Goal: Task Accomplishment & Management: Complete application form

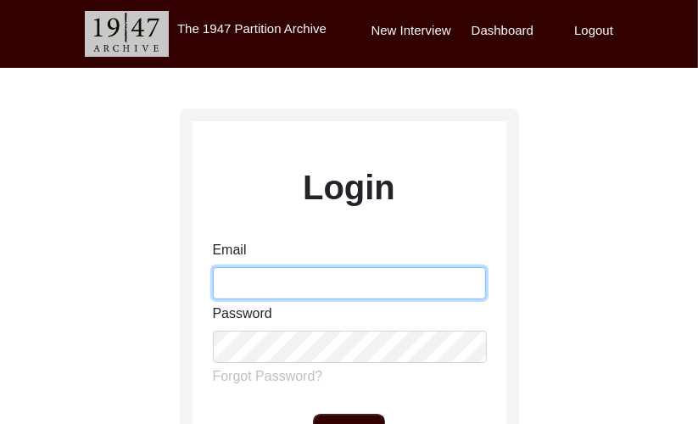
type input "[PERSON_NAME][EMAIL_ADDRESS][PERSON_NAME][DOMAIN_NAME]"
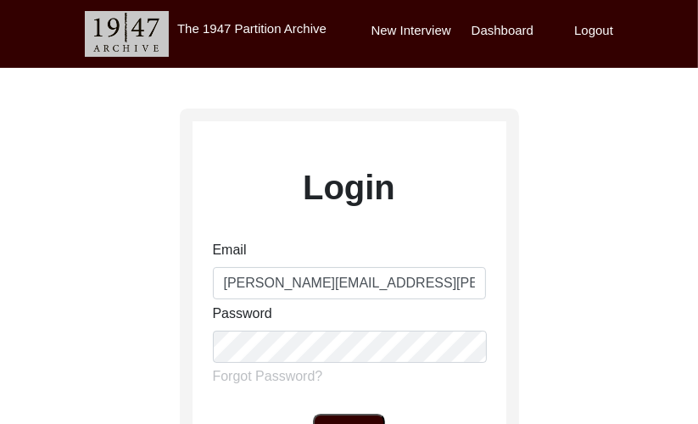
click at [620, 240] on div "Login Email [PERSON_NAME][EMAIL_ADDRESS][PERSON_NAME][DOMAIN_NAME] Password For…" at bounding box center [349, 377] width 698 height 618
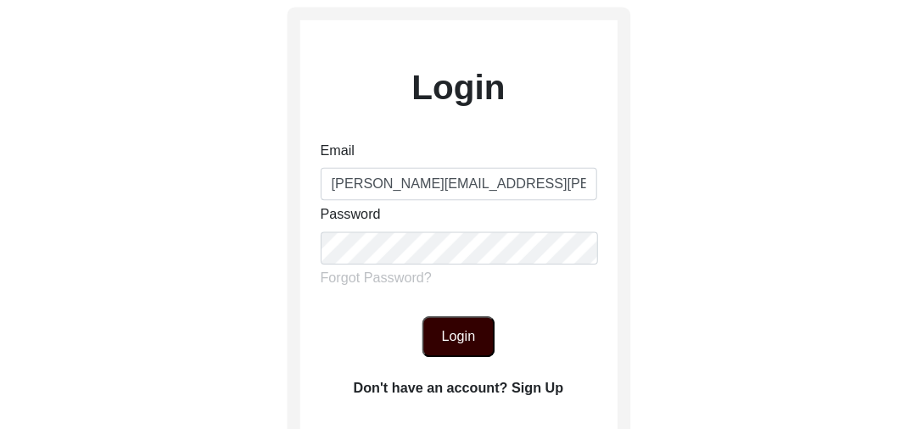
scroll to position [136, 0]
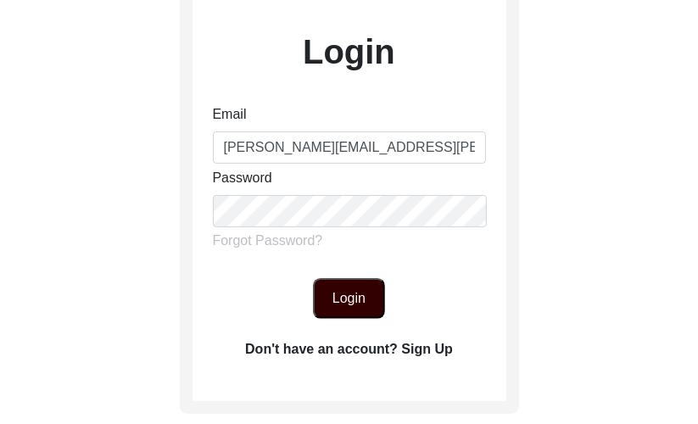
click at [348, 288] on button "Login" at bounding box center [349, 298] width 72 height 41
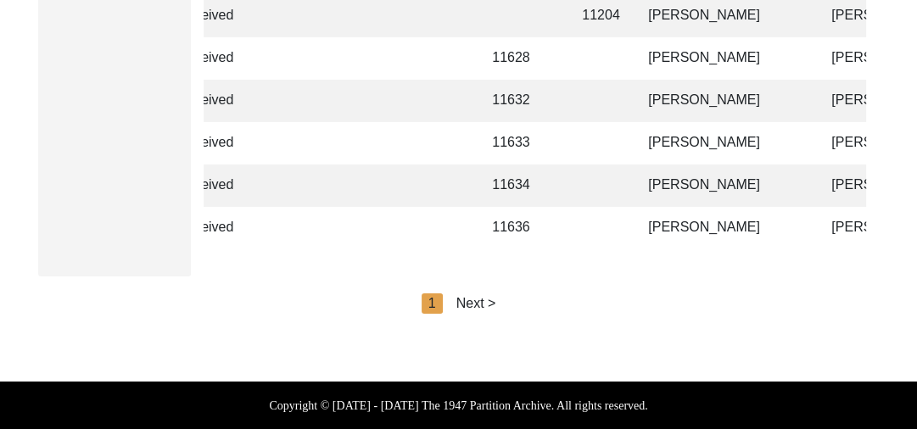
scroll to position [0, 232]
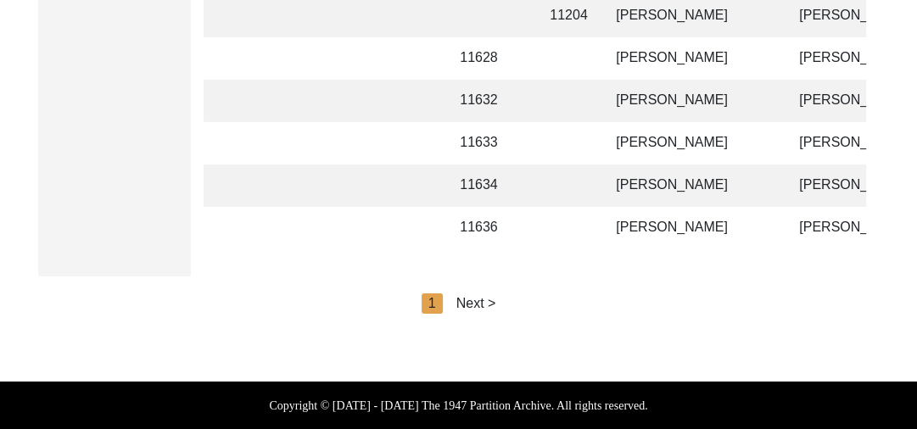
click at [485, 303] on div "Next >" at bounding box center [476, 304] width 40 height 20
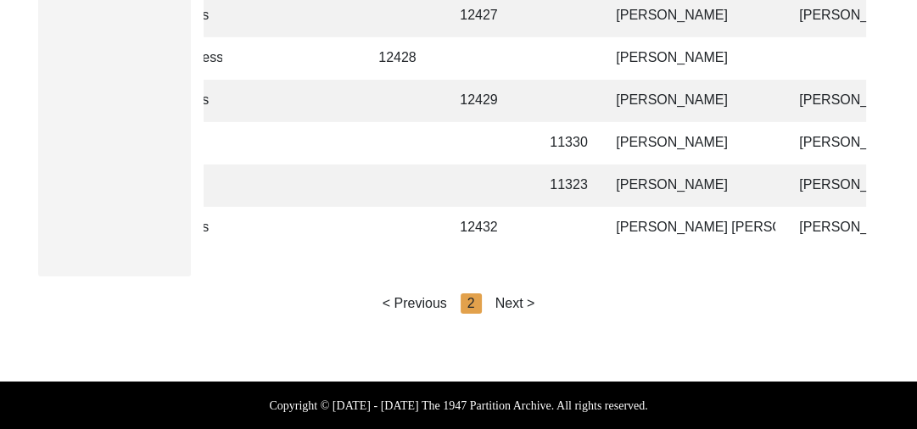
click at [509, 302] on div "Next >" at bounding box center [515, 304] width 40 height 20
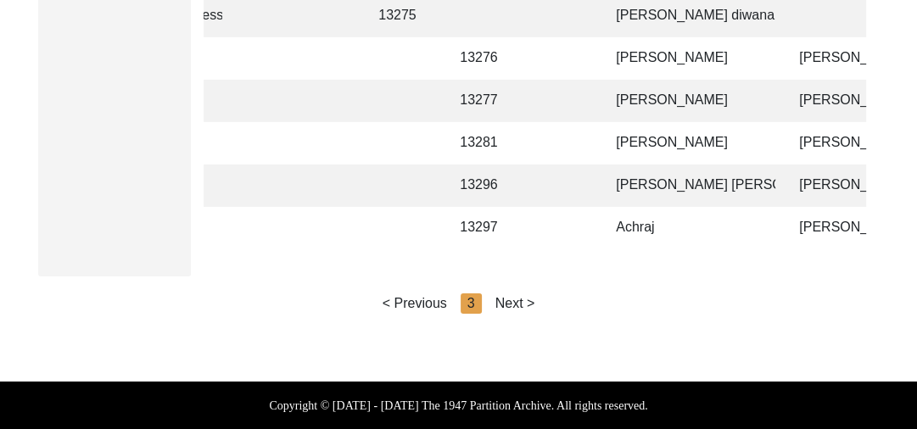
click at [520, 300] on div "Next >" at bounding box center [515, 304] width 40 height 20
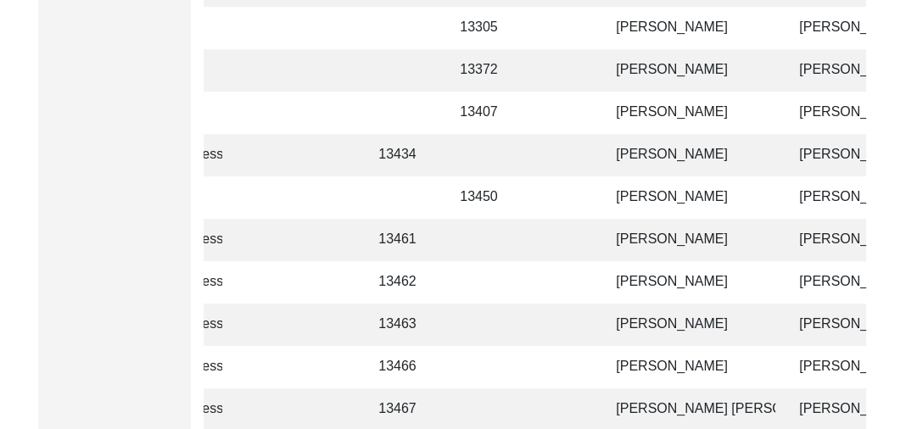
scroll to position [835, 0]
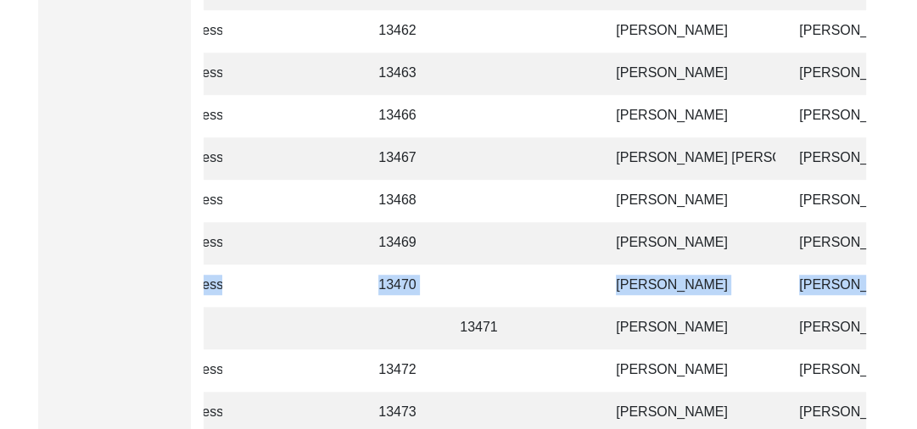
drag, startPoint x: 916, startPoint y: 239, endPoint x: 926, endPoint y: 305, distance: 66.9
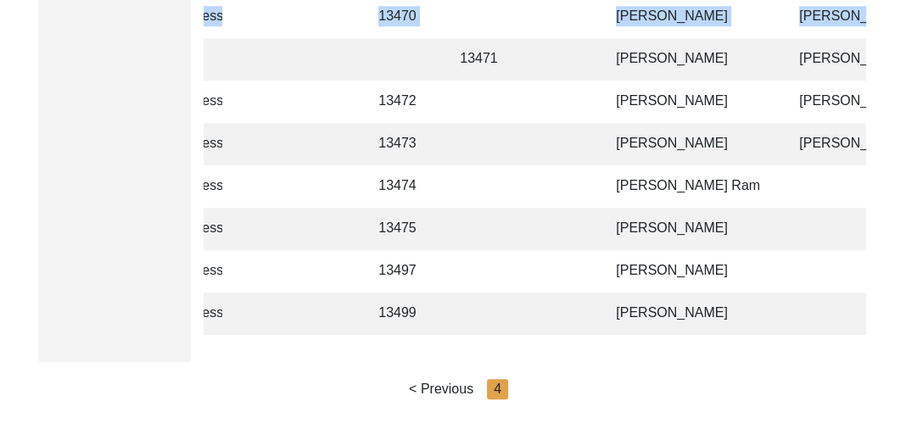
scroll to position [0, 0]
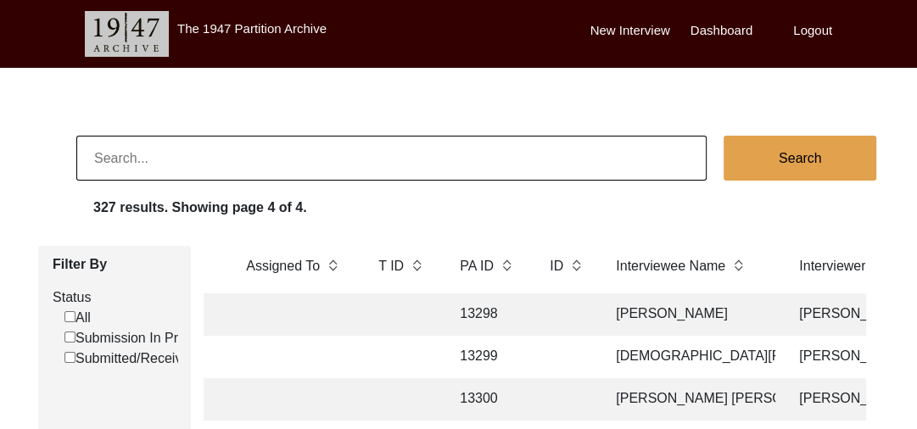
click at [620, 31] on label "New Interview" at bounding box center [630, 31] width 80 height 20
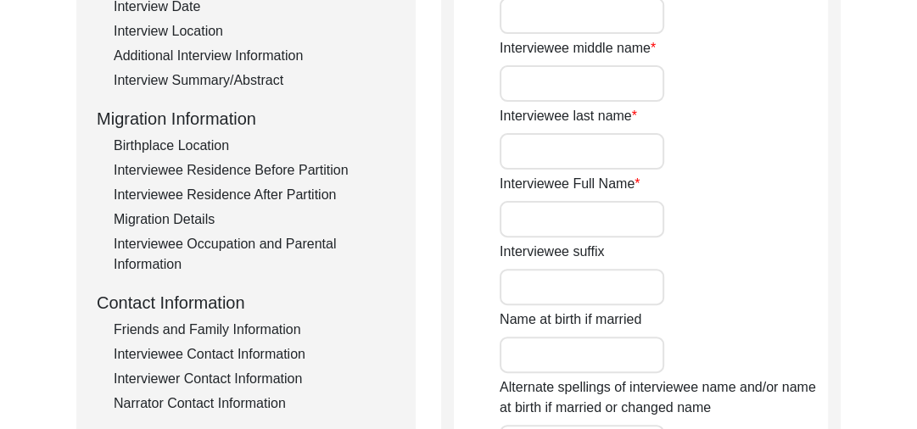
scroll to position [368, 0]
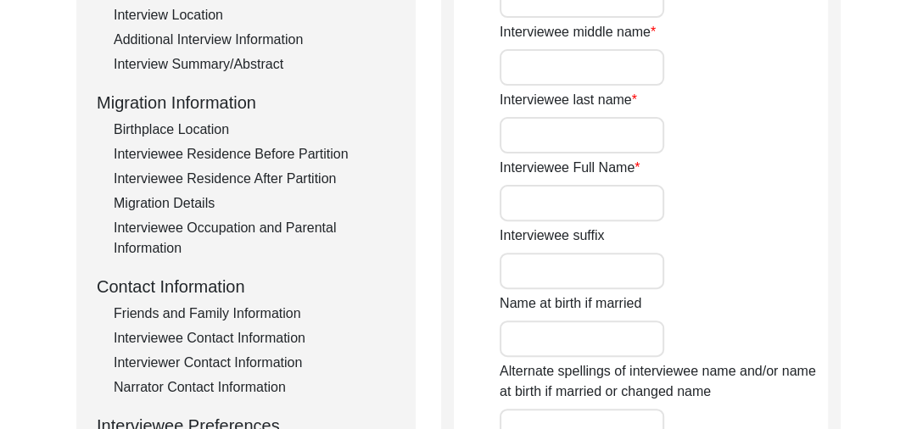
click at [563, 198] on input "Interviewee Full Name" at bounding box center [582, 203] width 165 height 36
type input "b"
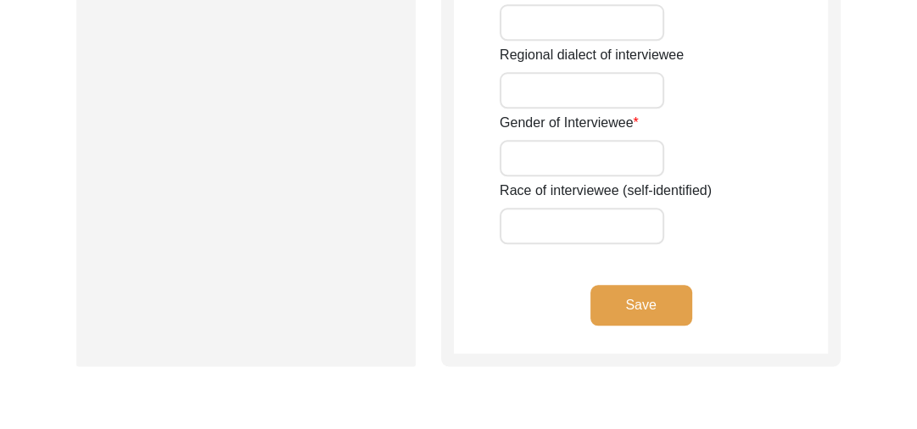
scroll to position [1359, 0]
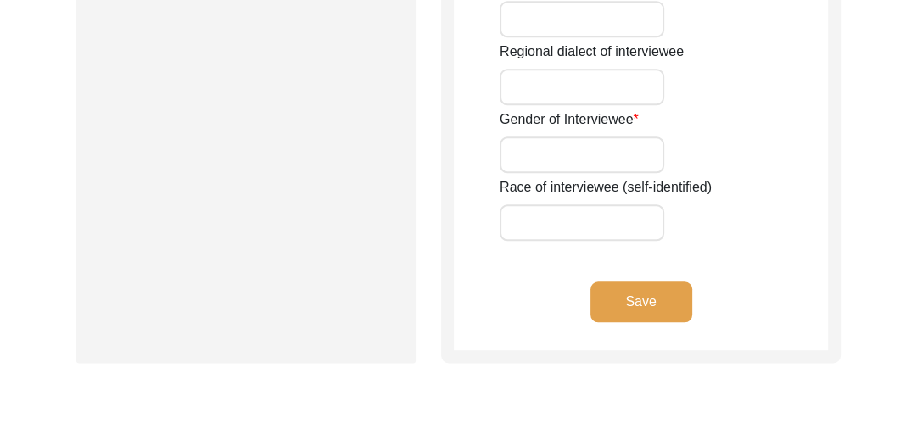
type input "[PERSON_NAME] [PERSON_NAME]"
click at [640, 299] on button "Save" at bounding box center [641, 302] width 102 height 41
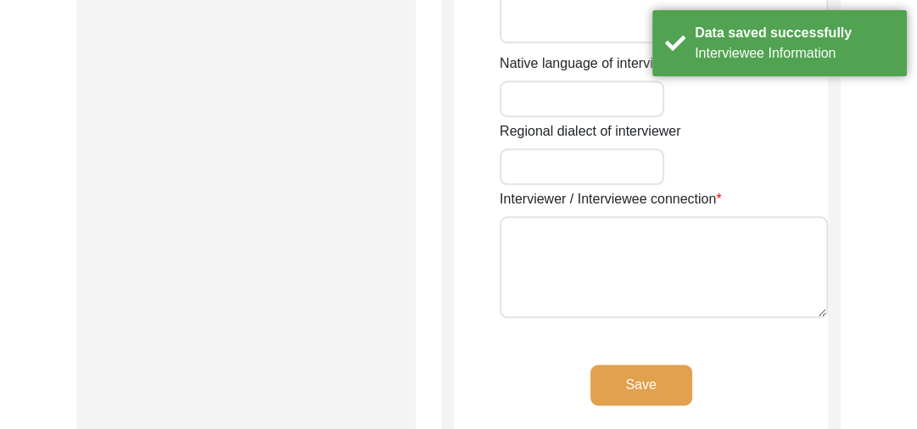
click at [672, 388] on button "Save" at bounding box center [641, 385] width 102 height 41
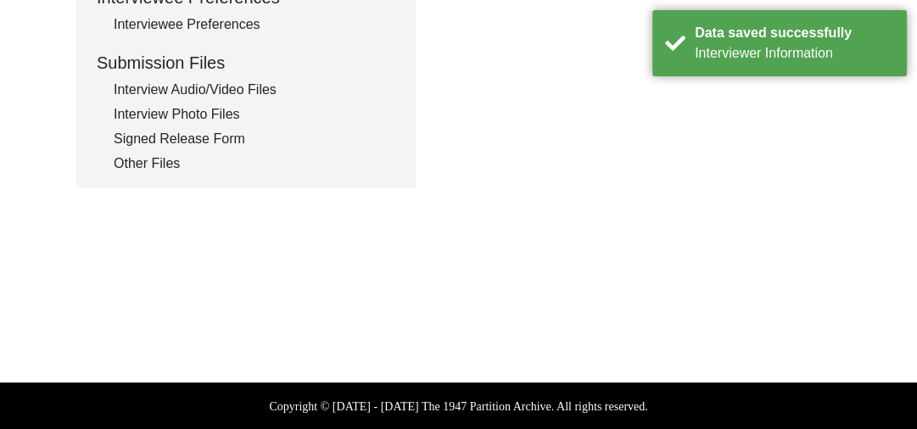
scroll to position [0, 0]
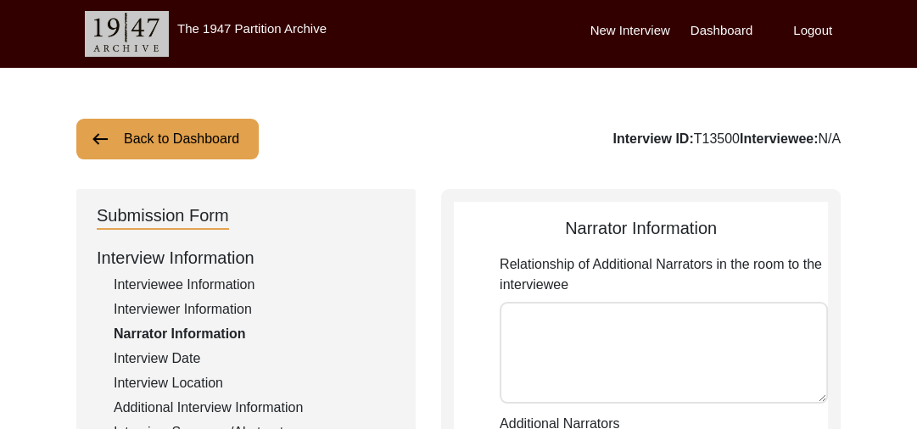
click at [637, 27] on label "New Interview" at bounding box center [630, 31] width 80 height 20
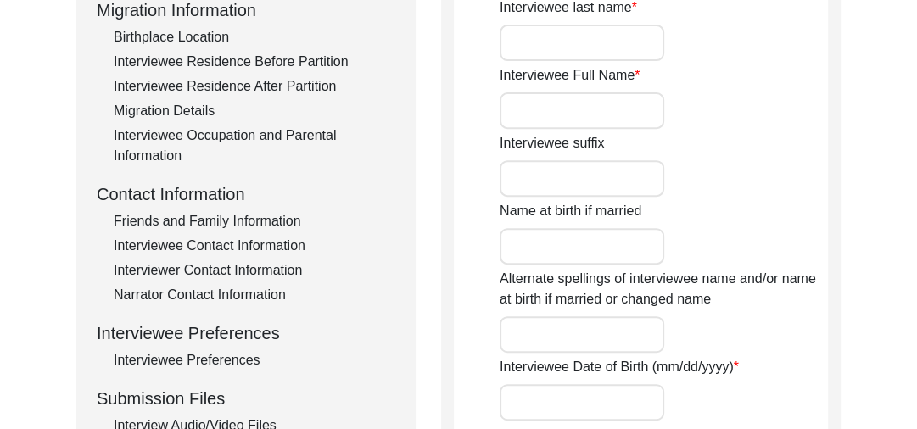
scroll to position [445, 0]
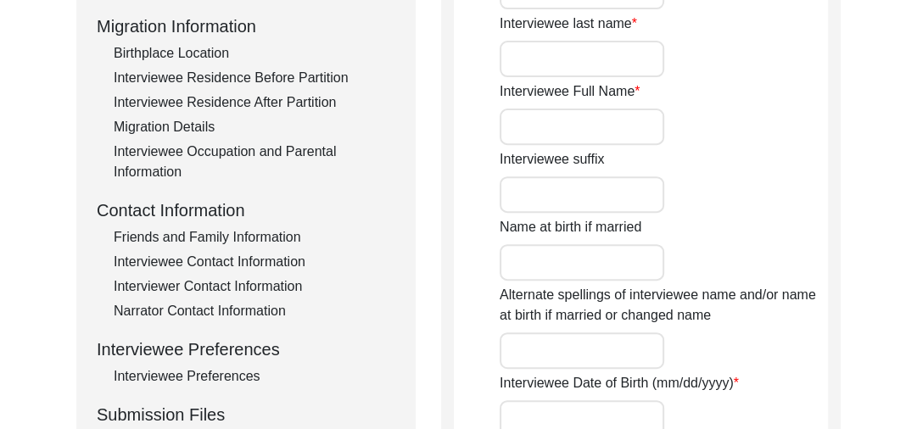
click at [541, 134] on input "Interviewee Full Name" at bounding box center [582, 127] width 165 height 36
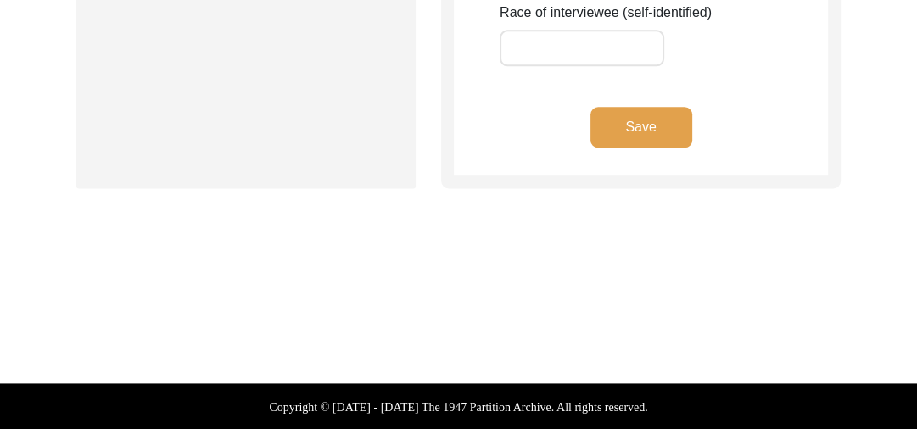
type input "[PERSON_NAME]"
click at [666, 132] on button "Save" at bounding box center [641, 127] width 102 height 41
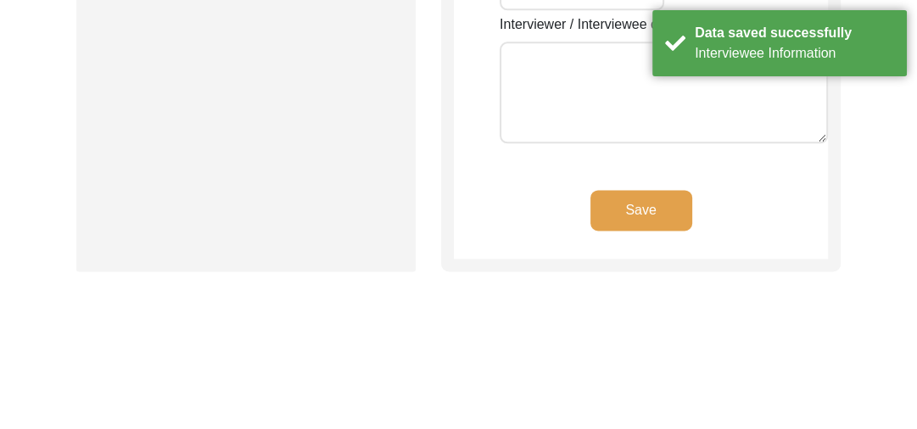
click at [645, 210] on button "Save" at bounding box center [641, 210] width 102 height 41
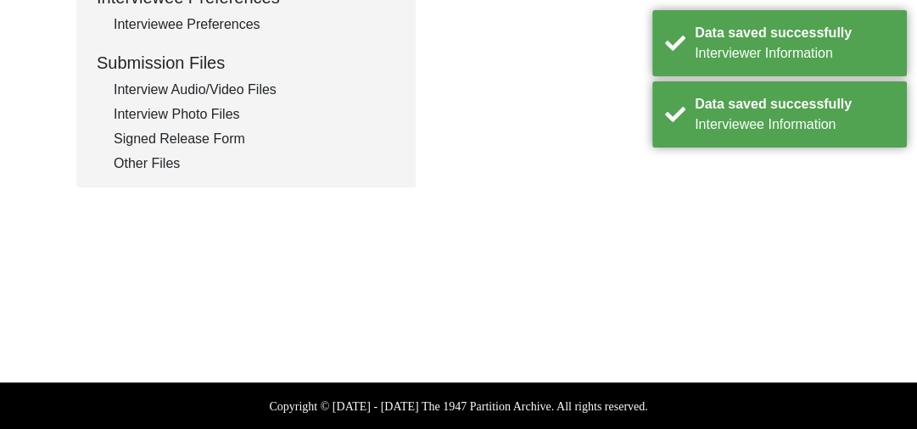
scroll to position [0, 0]
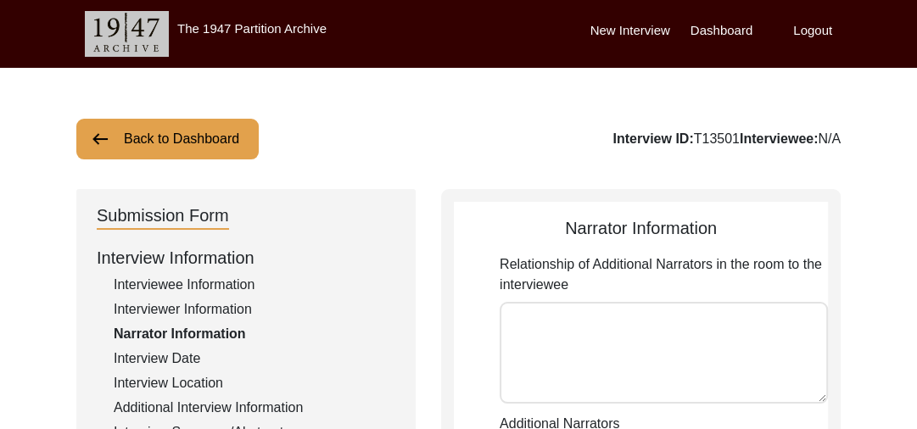
click at [621, 27] on label "New Interview" at bounding box center [630, 31] width 80 height 20
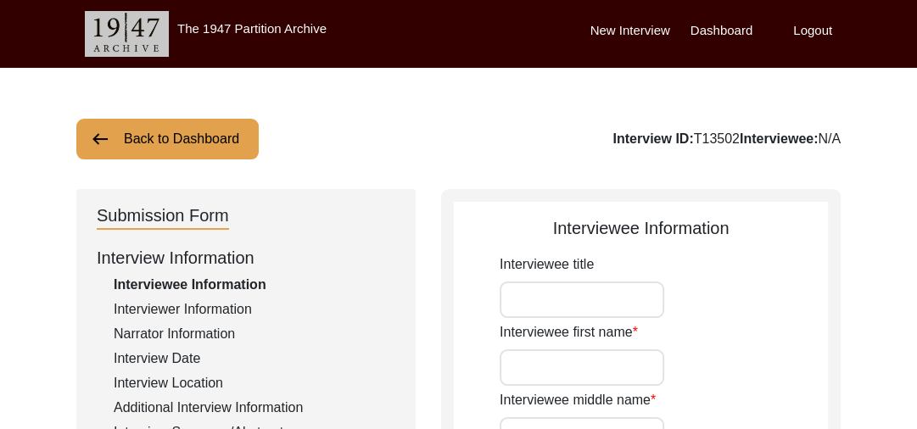
click at [697, 23] on label "Dashboard" at bounding box center [722, 31] width 62 height 20
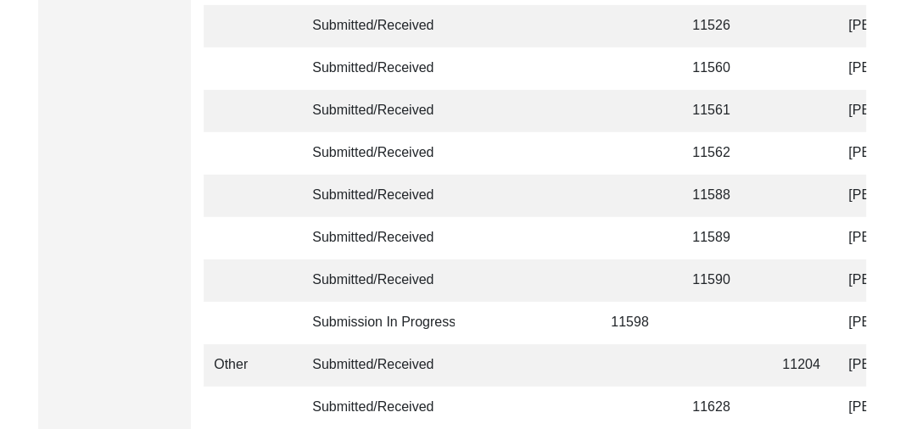
scroll to position [4296, 0]
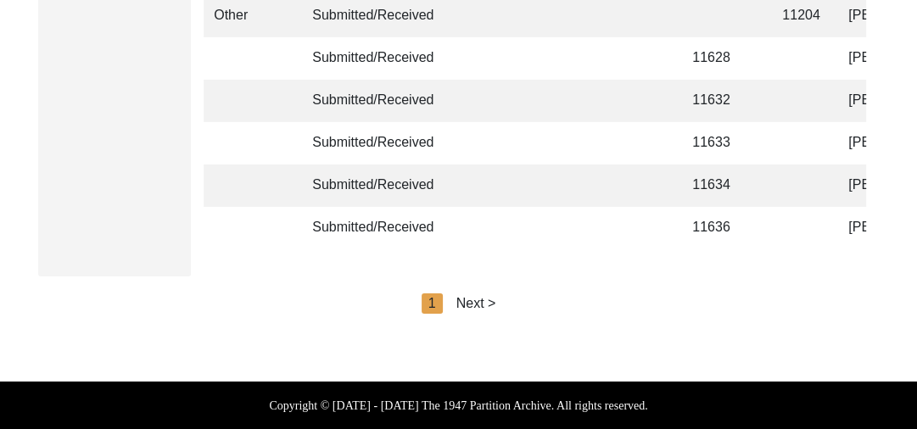
click at [484, 297] on div "Next >" at bounding box center [476, 304] width 40 height 20
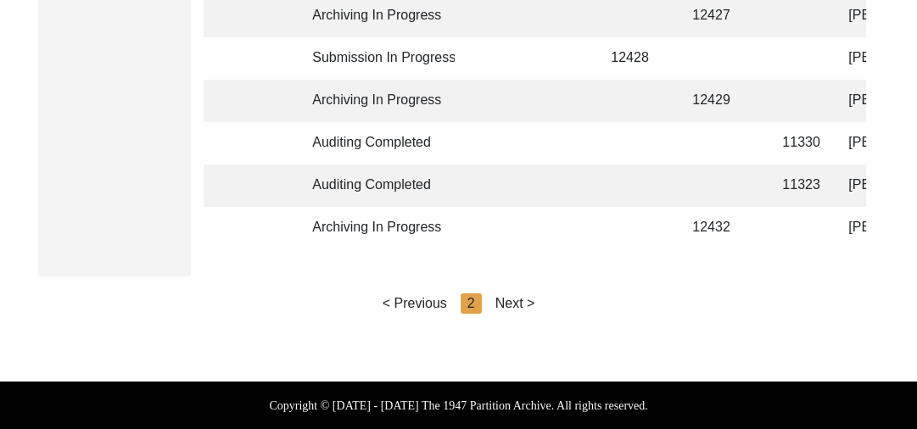
click at [511, 303] on div "Next >" at bounding box center [515, 304] width 40 height 20
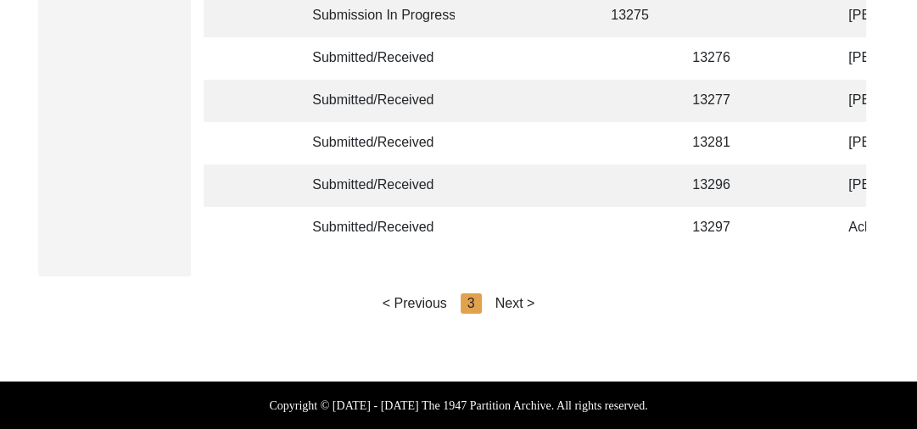
click at [522, 300] on div "Next >" at bounding box center [515, 304] width 40 height 20
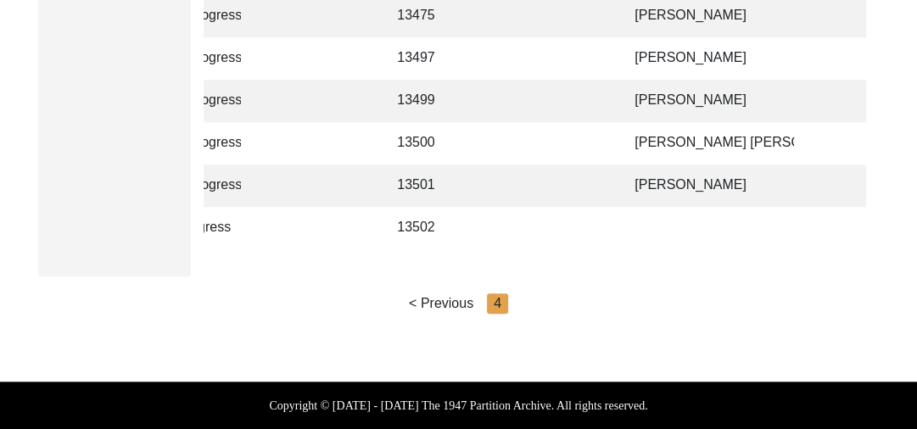
scroll to position [0, 200]
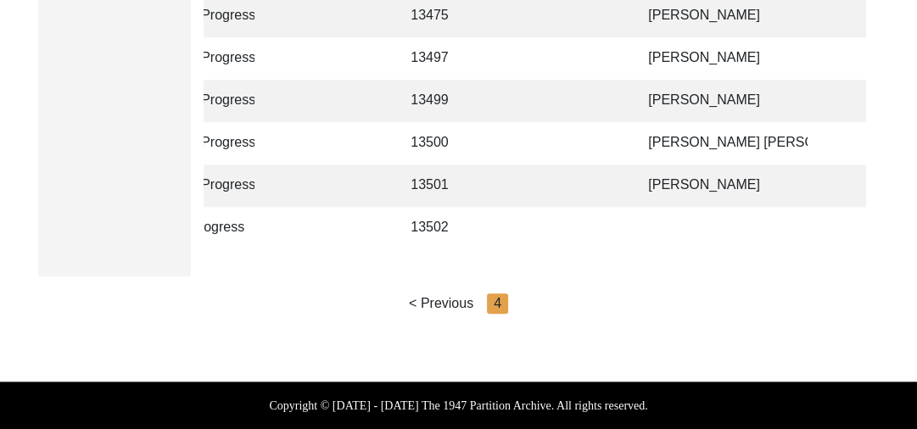
click at [590, 214] on td at bounding box center [598, 228] width 53 height 42
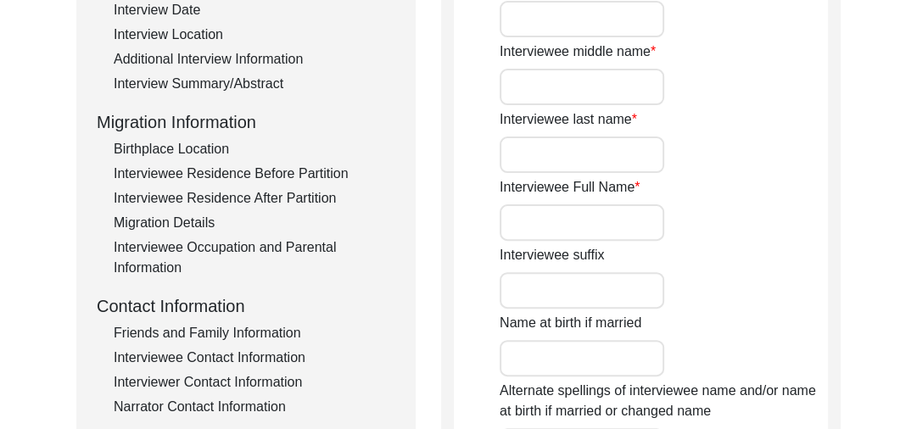
scroll to position [342, 0]
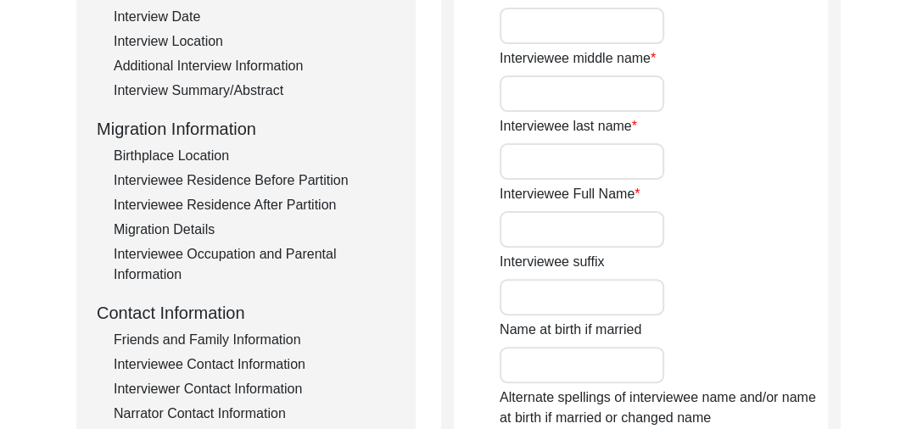
click at [549, 221] on input "Interviewee Full Name" at bounding box center [582, 229] width 165 height 36
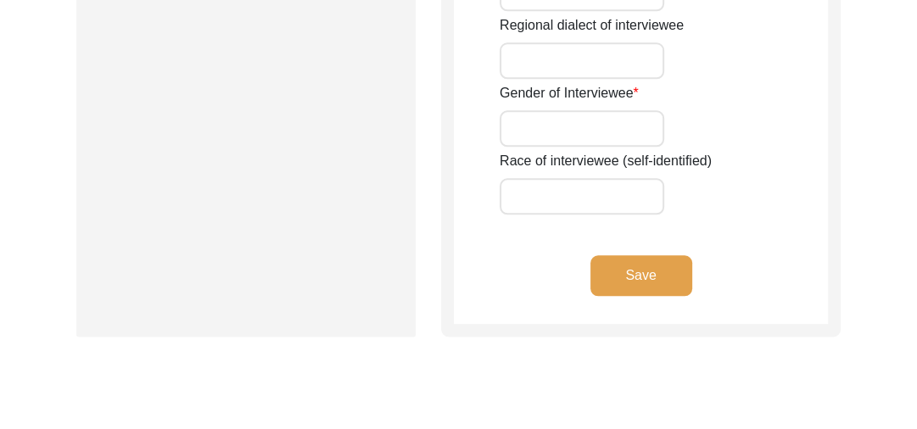
scroll to position [1389, 0]
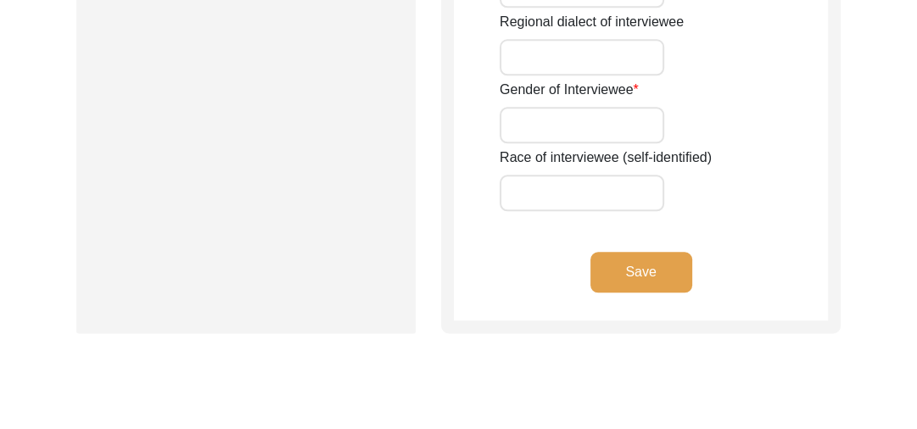
type input "[PERSON_NAME]"
click at [630, 268] on button "Save" at bounding box center [641, 272] width 102 height 41
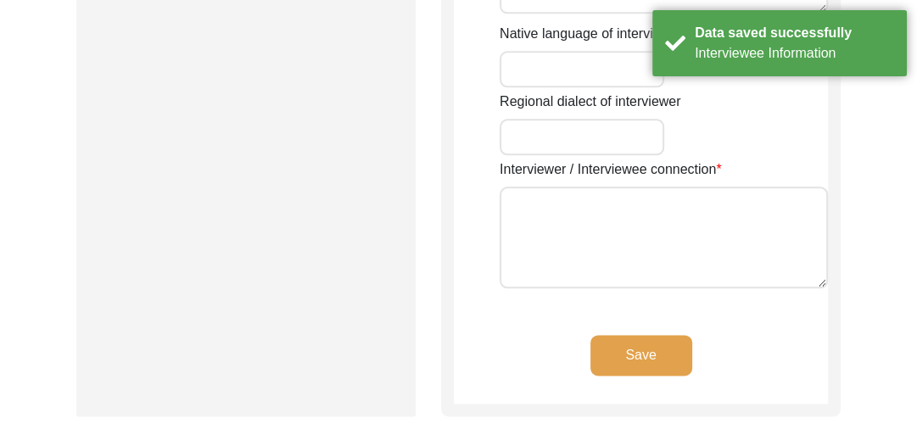
click at [665, 345] on button "Save" at bounding box center [641, 355] width 102 height 41
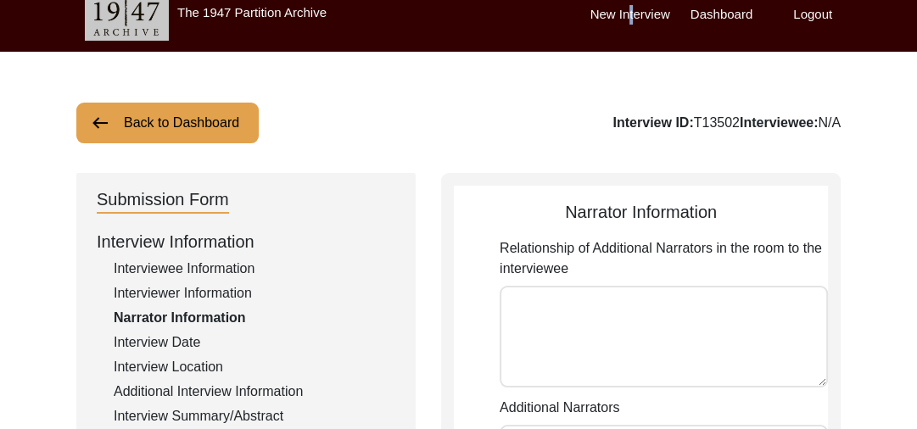
scroll to position [0, 0]
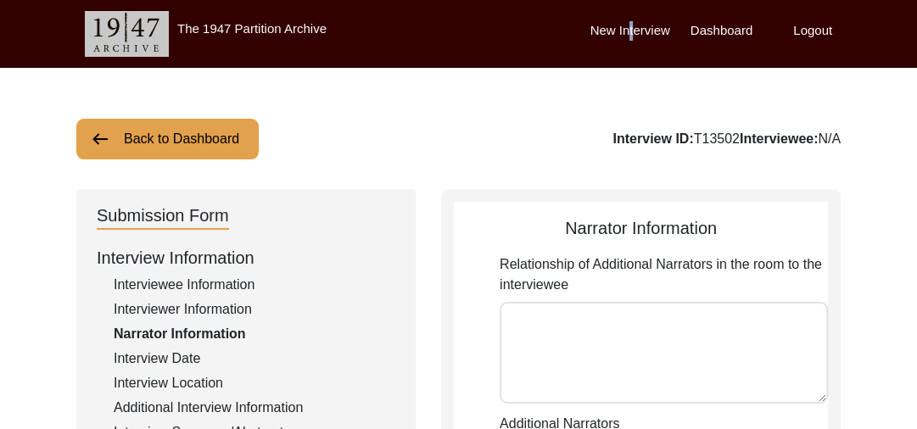
click at [632, 9] on div "New Interview Dashboard Logout" at bounding box center [753, 34] width 327 height 68
click at [633, 26] on label "New Interview" at bounding box center [630, 31] width 80 height 20
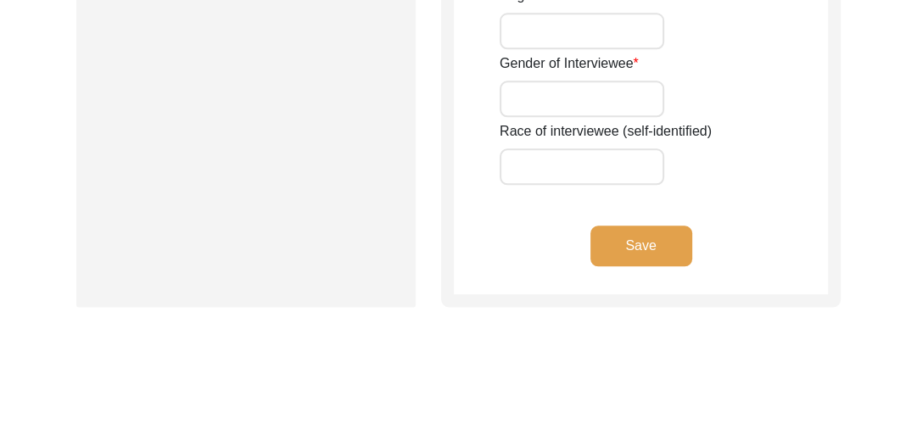
scroll to position [1534, 0]
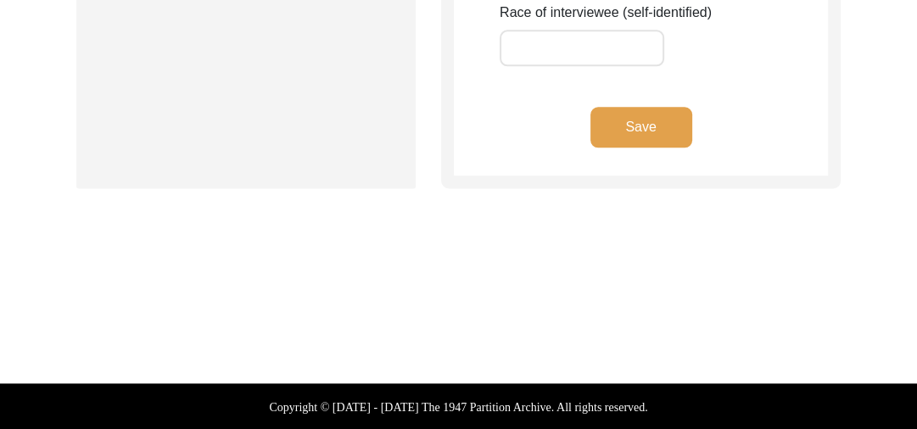
click at [618, 123] on button "Save" at bounding box center [641, 127] width 102 height 41
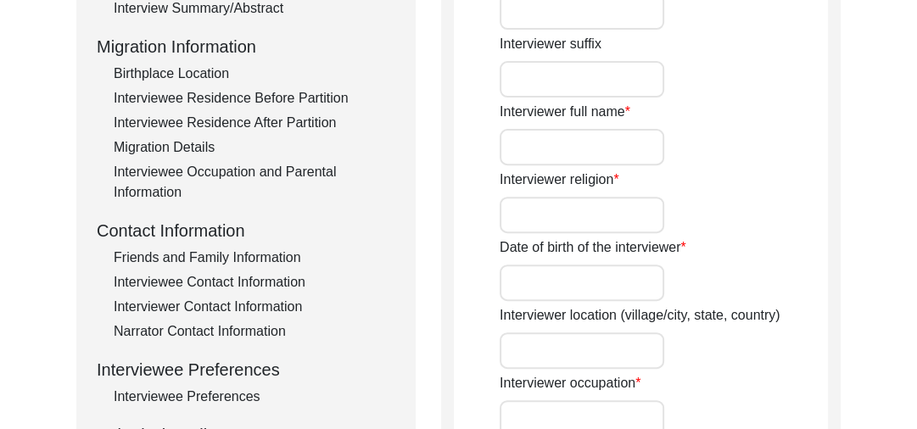
scroll to position [1492, 0]
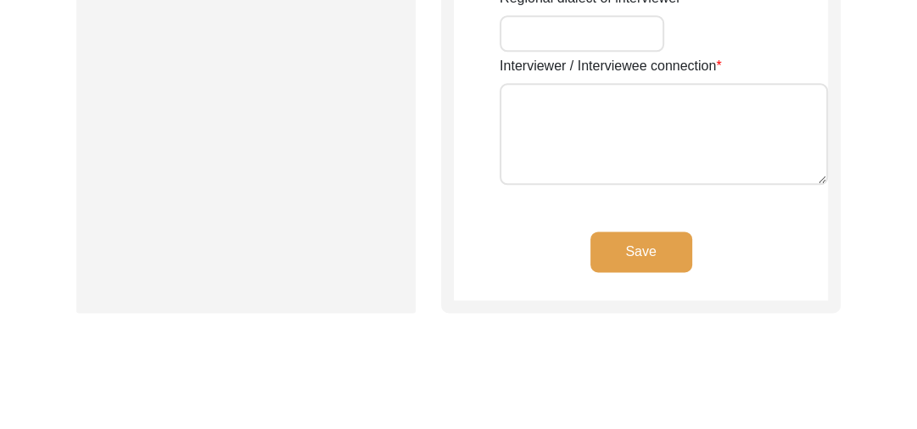
click at [638, 240] on button "Save" at bounding box center [641, 252] width 102 height 41
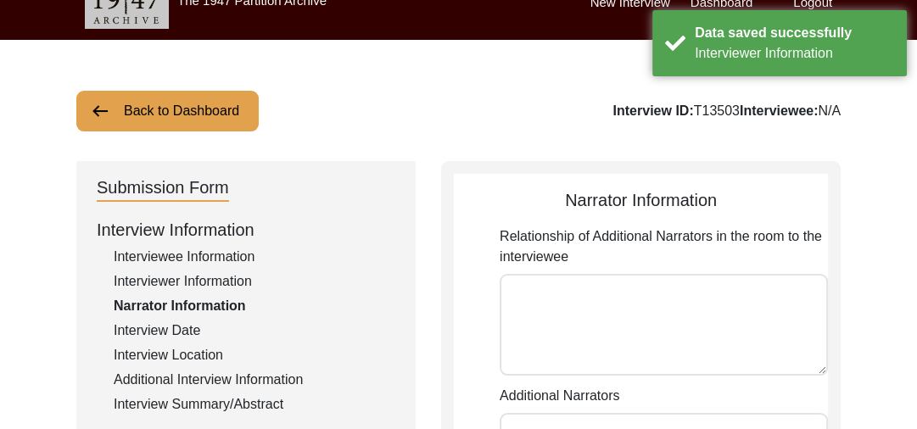
scroll to position [26, 0]
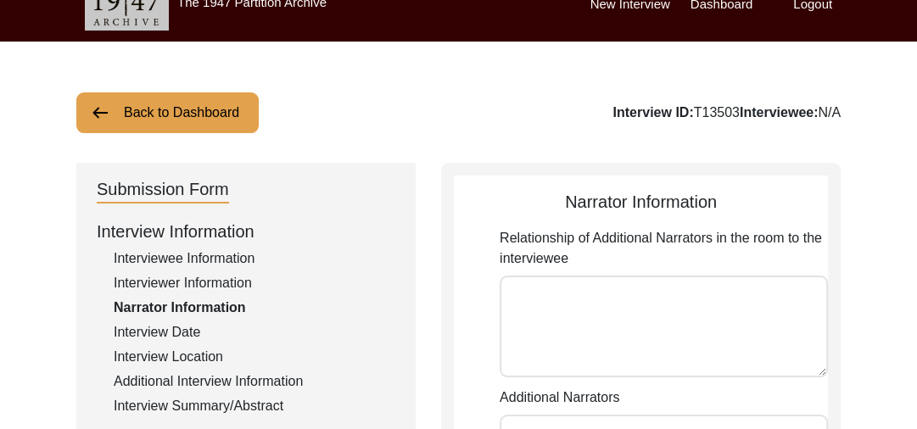
click at [620, 4] on label "New Interview" at bounding box center [630, 5] width 80 height 20
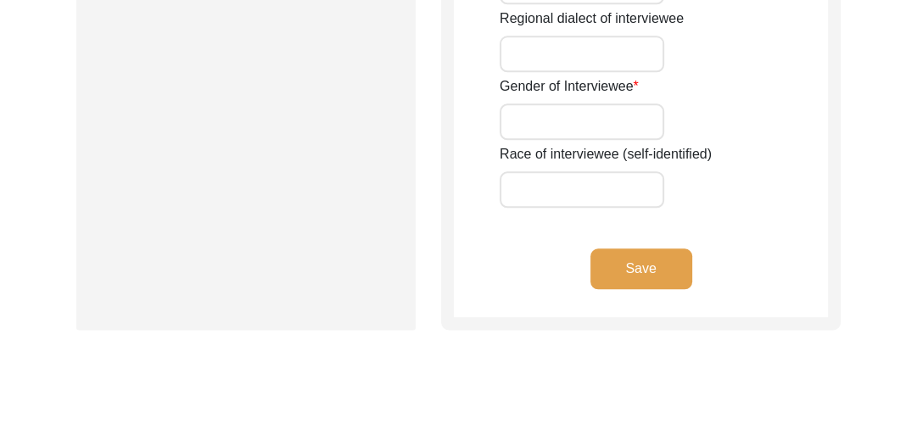
scroll to position [1399, 0]
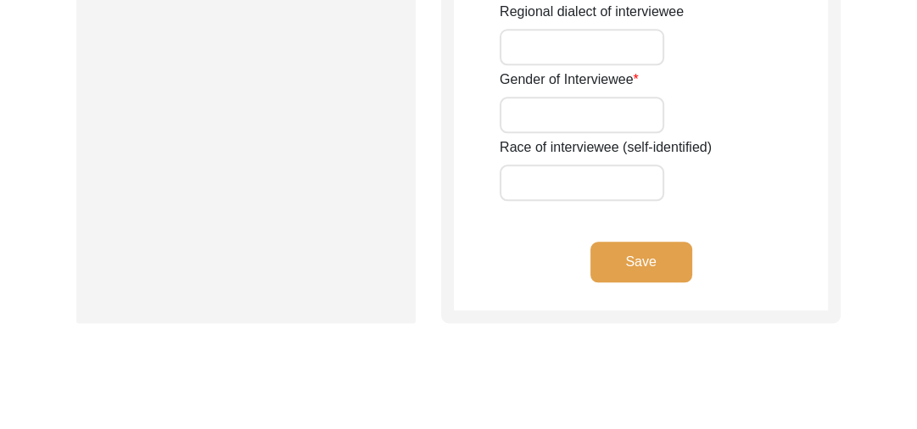
click at [621, 247] on button "Save" at bounding box center [641, 262] width 102 height 41
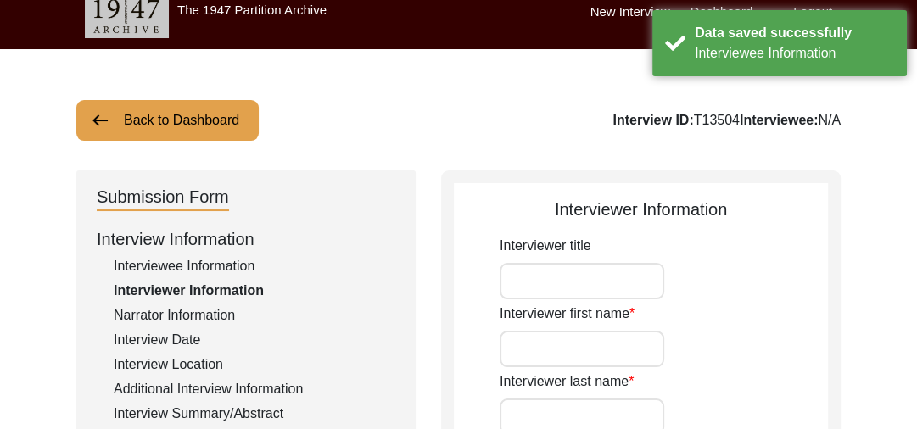
scroll to position [0, 0]
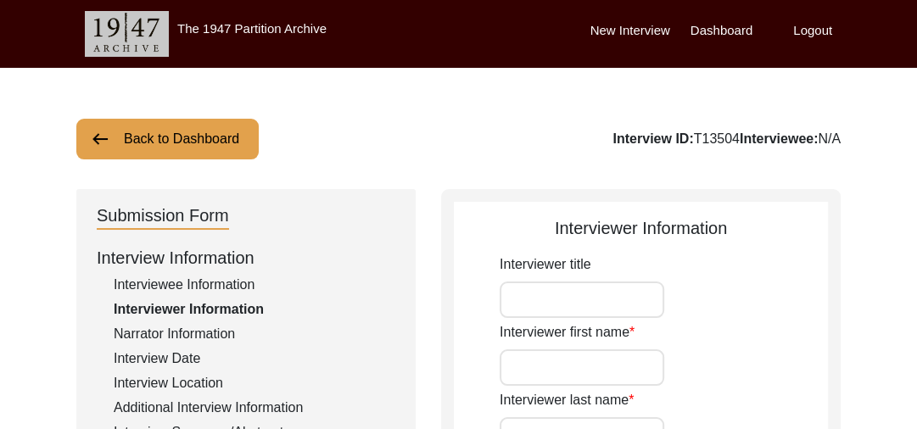
click at [596, 33] on label "New Interview" at bounding box center [630, 31] width 80 height 20
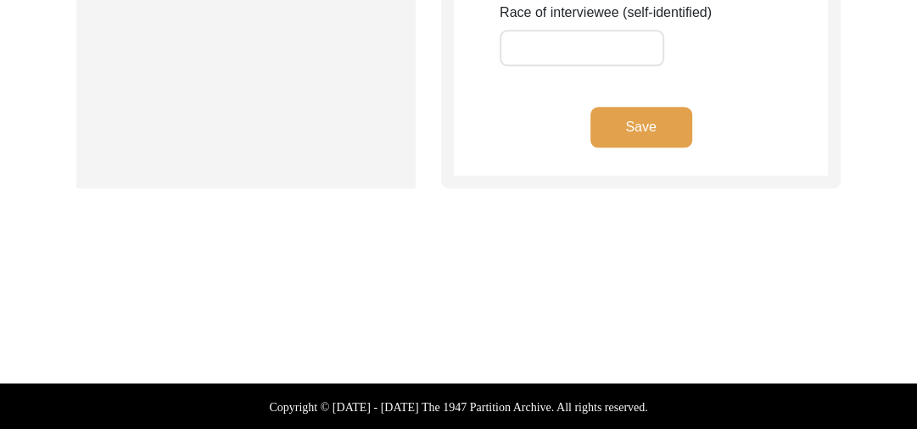
click at [636, 121] on button "Save" at bounding box center [641, 127] width 102 height 41
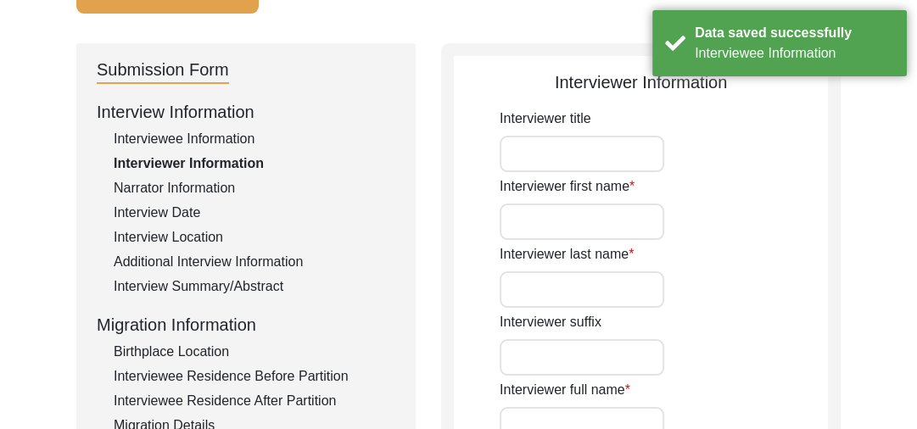
scroll to position [0, 0]
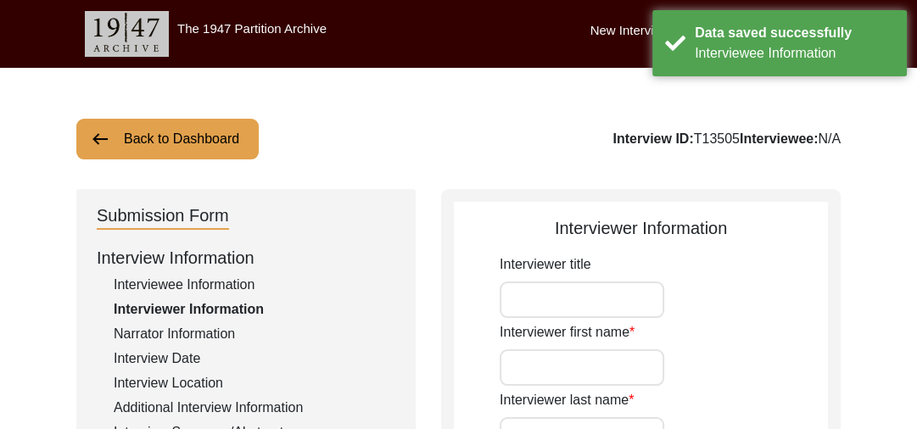
click at [125, 130] on button "Back to Dashboard" at bounding box center [167, 139] width 182 height 41
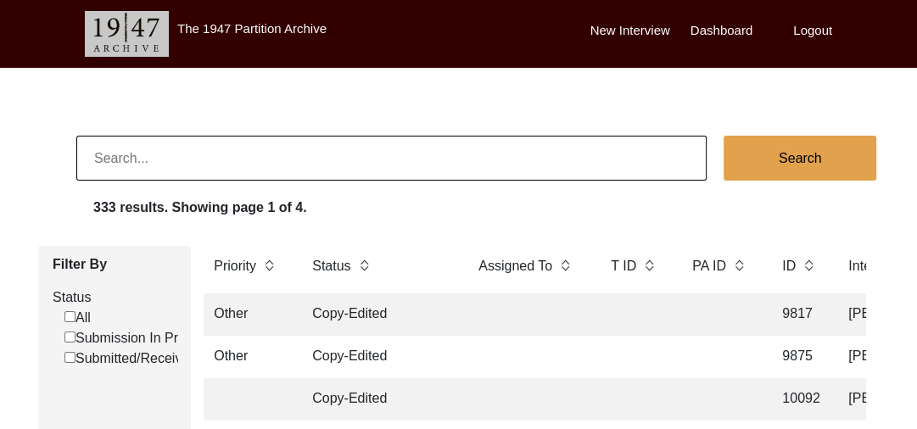
scroll to position [4296, 0]
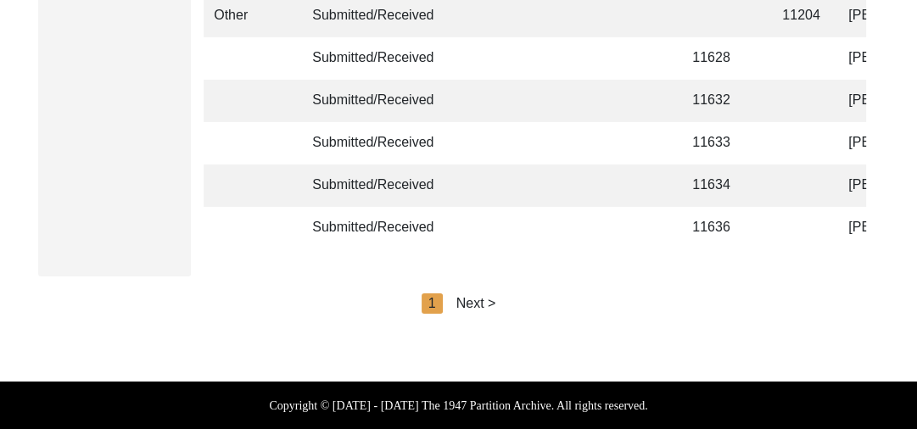
click at [481, 303] on div "Next >" at bounding box center [476, 304] width 40 height 20
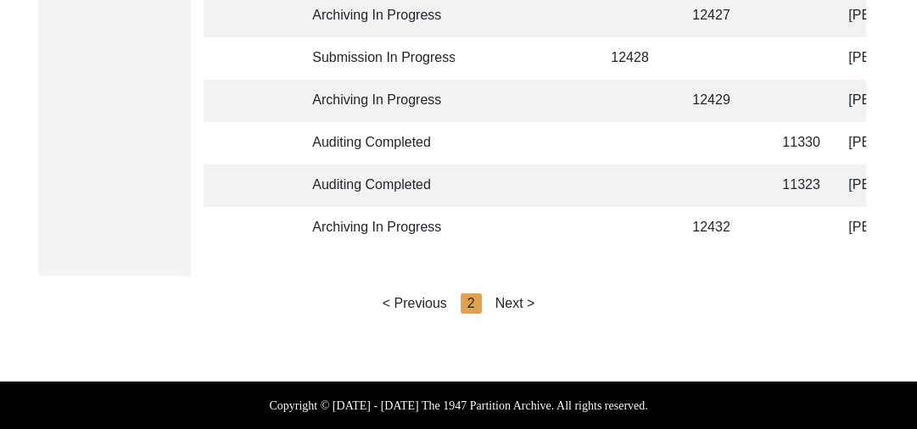
click at [507, 302] on div "Next >" at bounding box center [515, 304] width 40 height 20
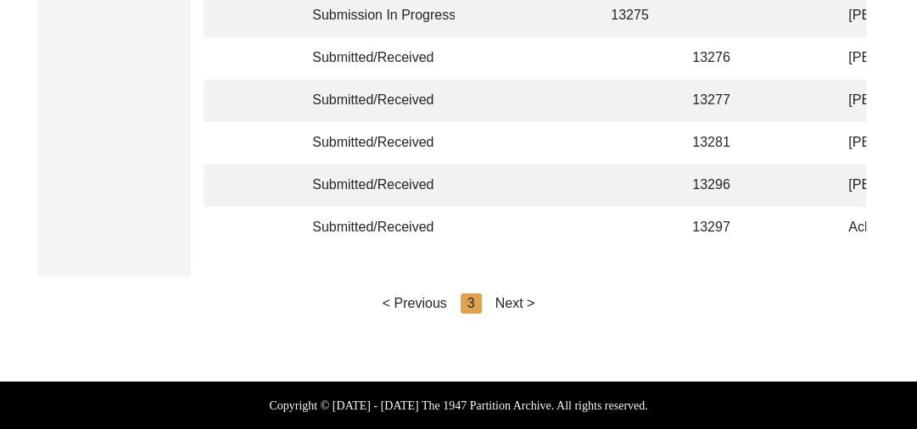
click at [521, 299] on div "Next >" at bounding box center [515, 304] width 40 height 20
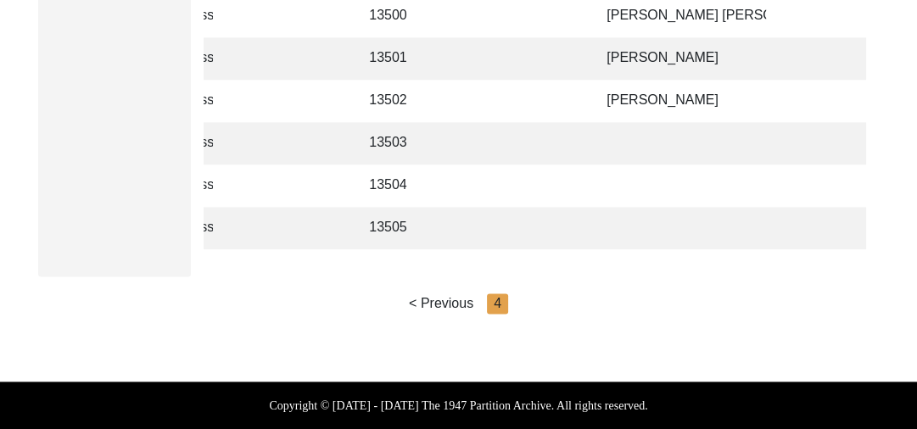
scroll to position [0, 269]
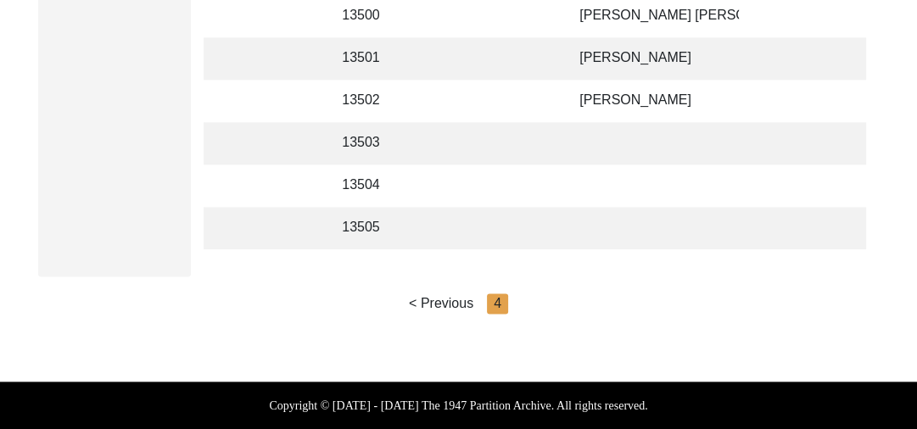
click at [578, 122] on td at bounding box center [654, 143] width 170 height 42
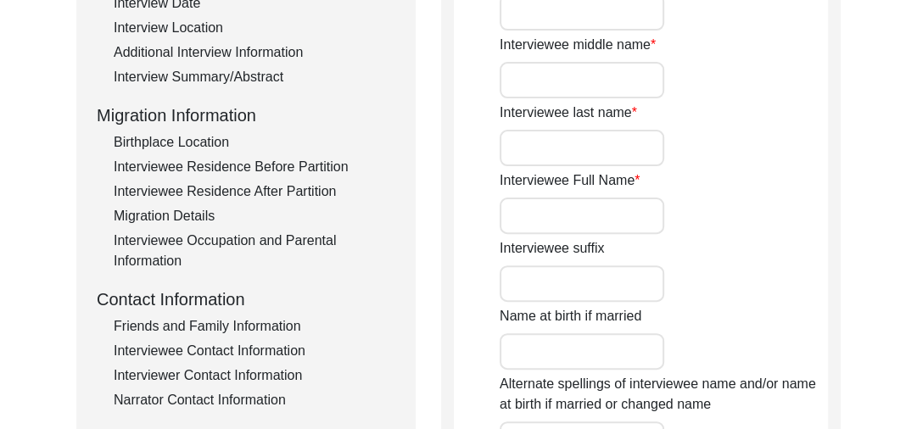
scroll to position [345, 0]
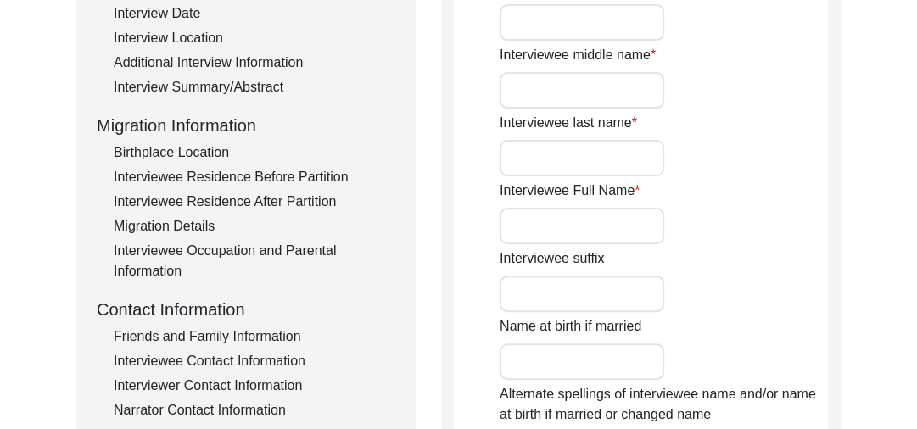
click at [569, 225] on input "Interviewee Full Name" at bounding box center [582, 226] width 165 height 36
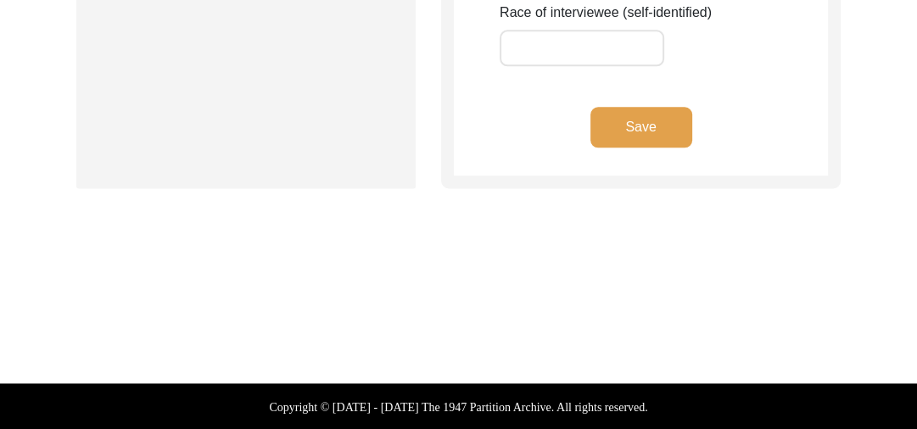
type input "[PERSON_NAME]"
click at [632, 117] on button "Save" at bounding box center [641, 127] width 102 height 41
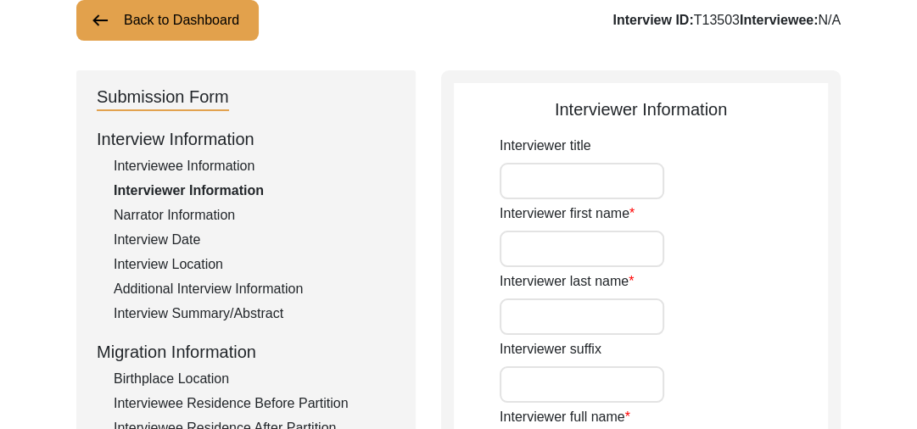
scroll to position [95, 0]
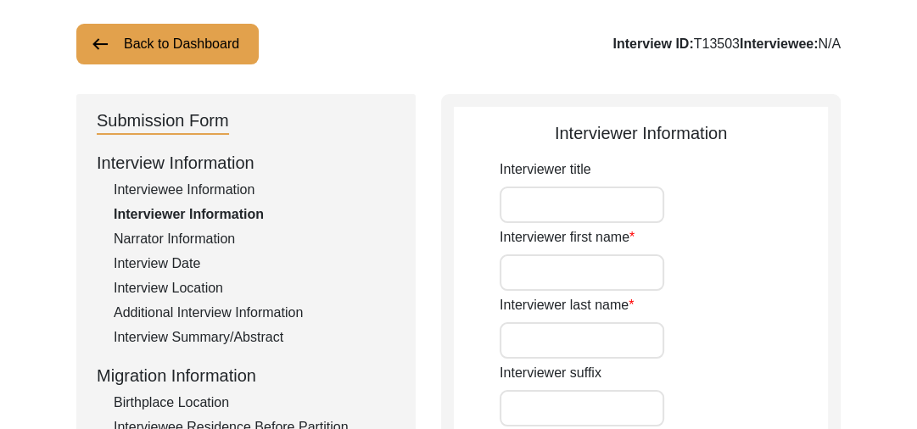
click at [104, 41] on img at bounding box center [100, 44] width 20 height 20
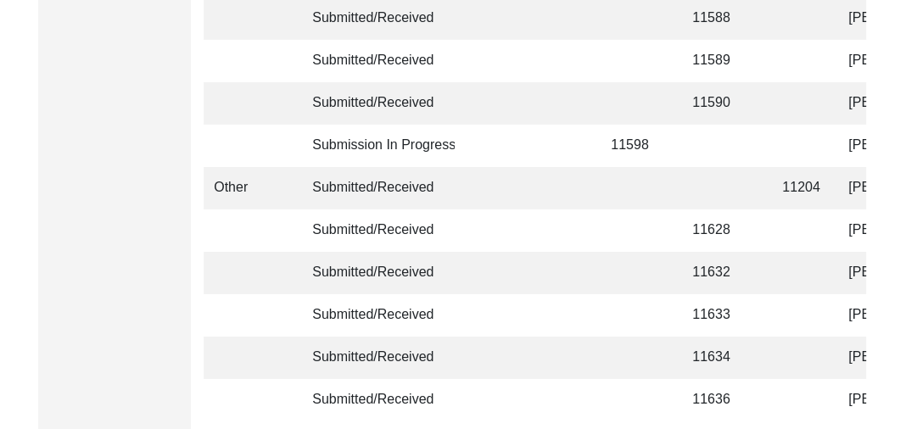
scroll to position [4296, 0]
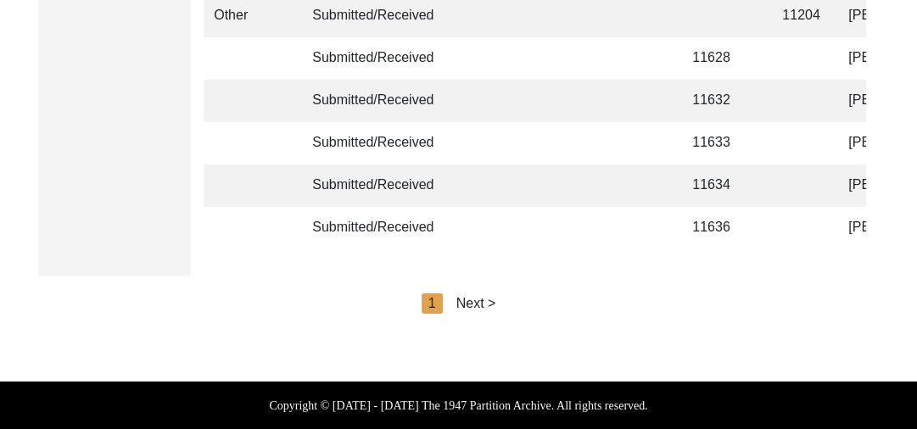
click at [481, 302] on div "Next >" at bounding box center [476, 304] width 40 height 20
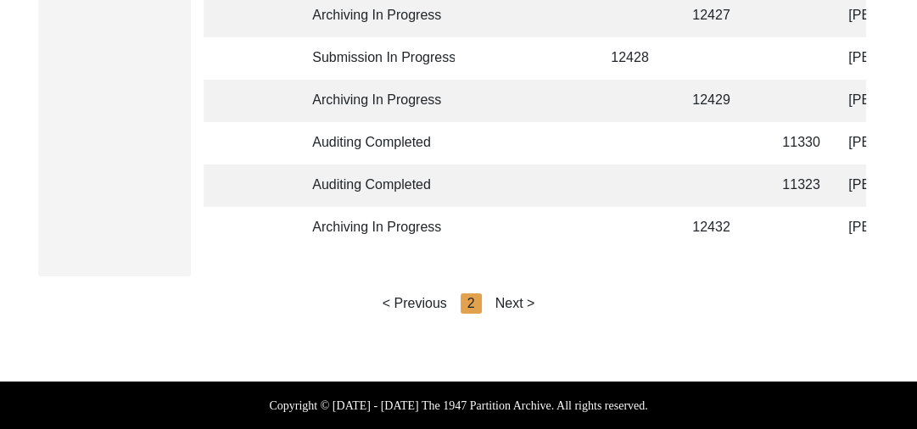
click at [515, 299] on div "Next >" at bounding box center [515, 304] width 40 height 20
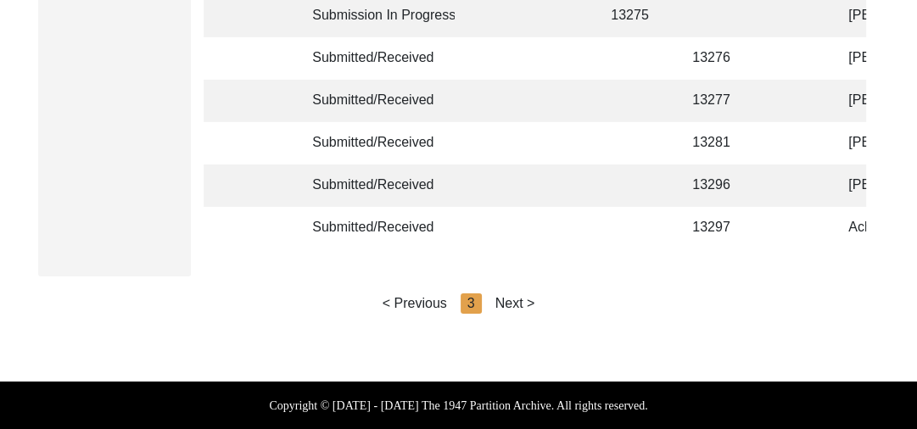
click at [523, 299] on div "Next >" at bounding box center [515, 304] width 40 height 20
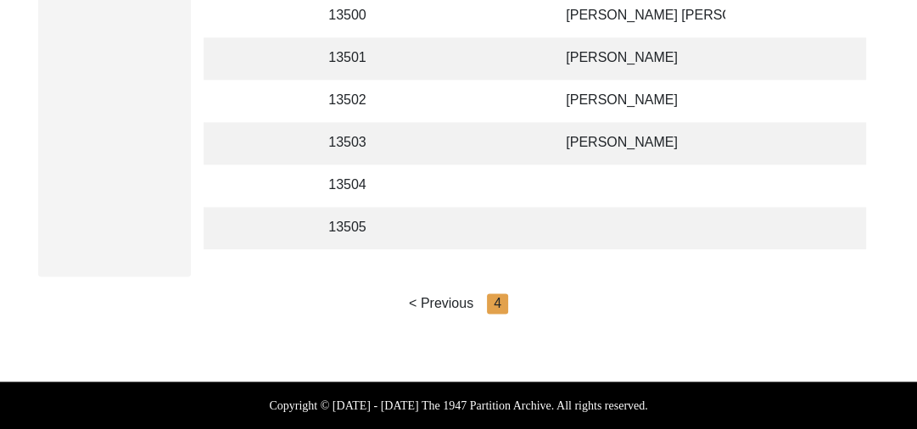
scroll to position [0, 288]
click at [599, 165] on td at bounding box center [636, 186] width 170 height 42
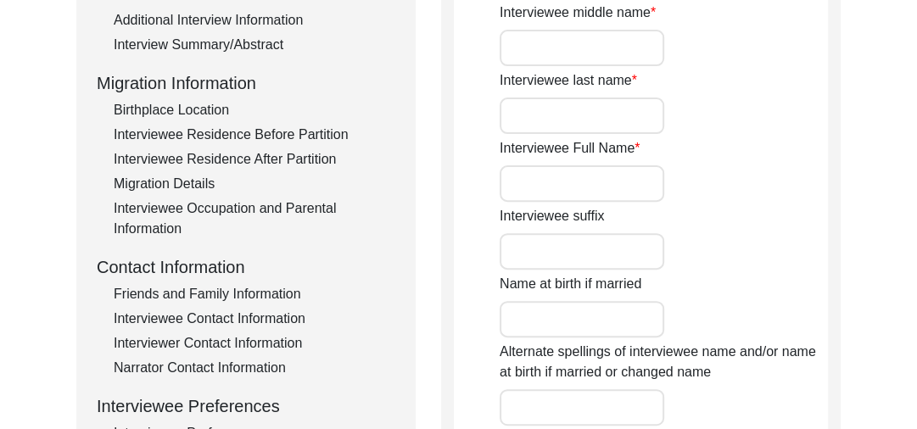
scroll to position [382, 0]
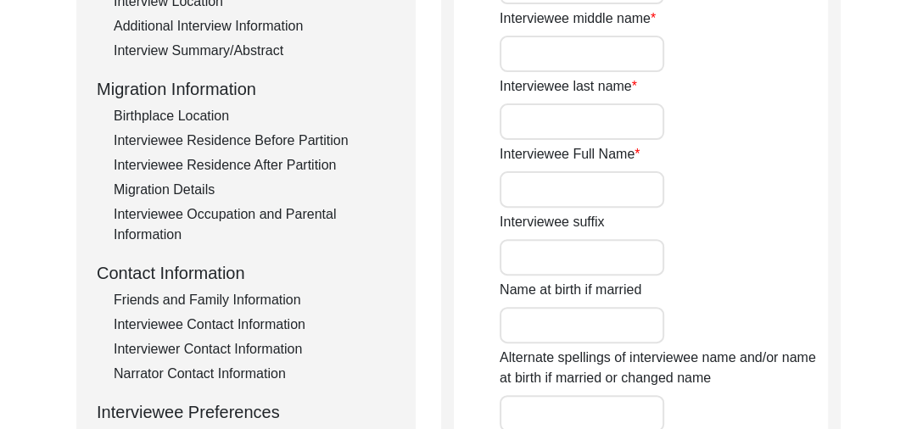
click at [563, 182] on input "Interviewee Full Name" at bounding box center [582, 189] width 165 height 36
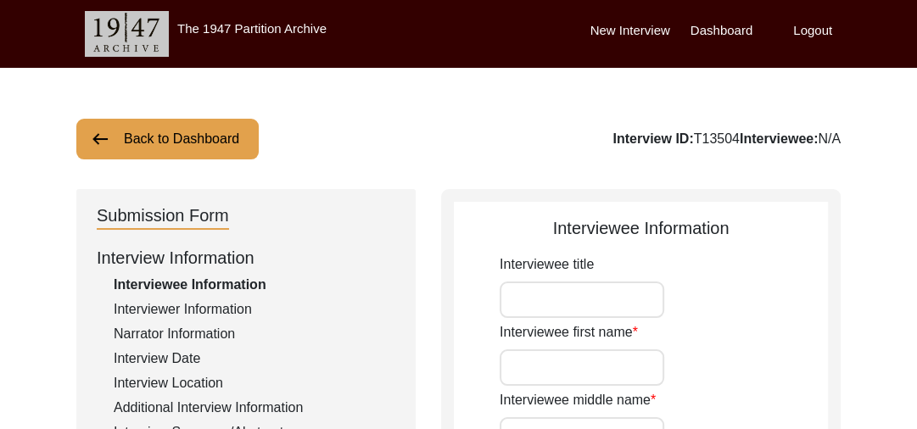
click at [119, 133] on button "Back to Dashboard" at bounding box center [167, 139] width 182 height 41
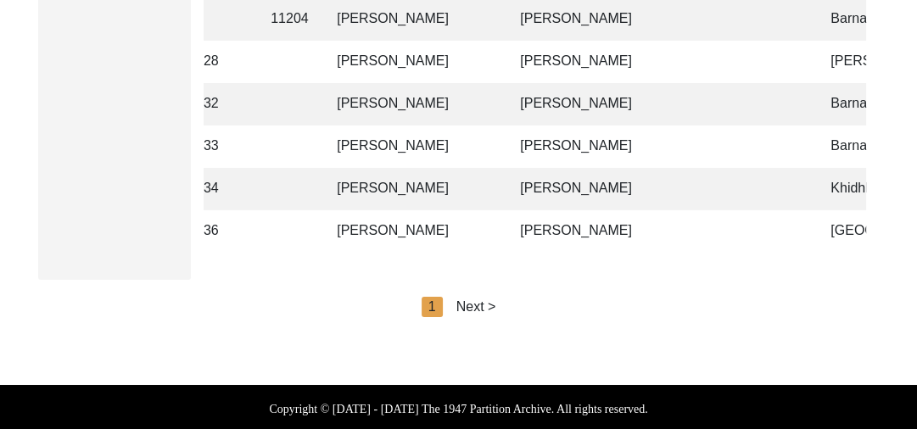
scroll to position [4290, 0]
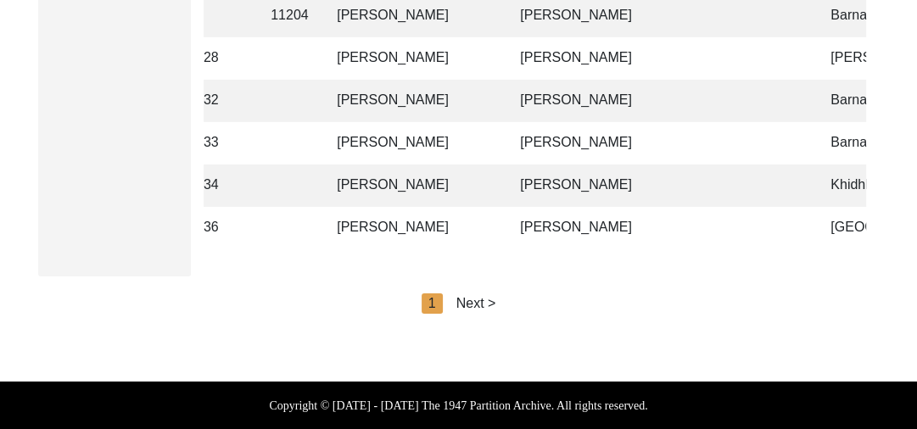
click at [484, 309] on div "Next >" at bounding box center [476, 304] width 40 height 20
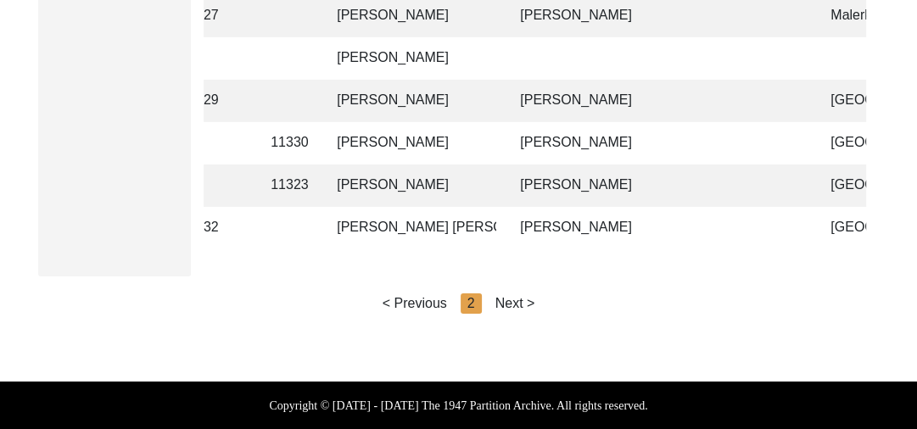
click at [523, 305] on div "Next >" at bounding box center [515, 304] width 40 height 20
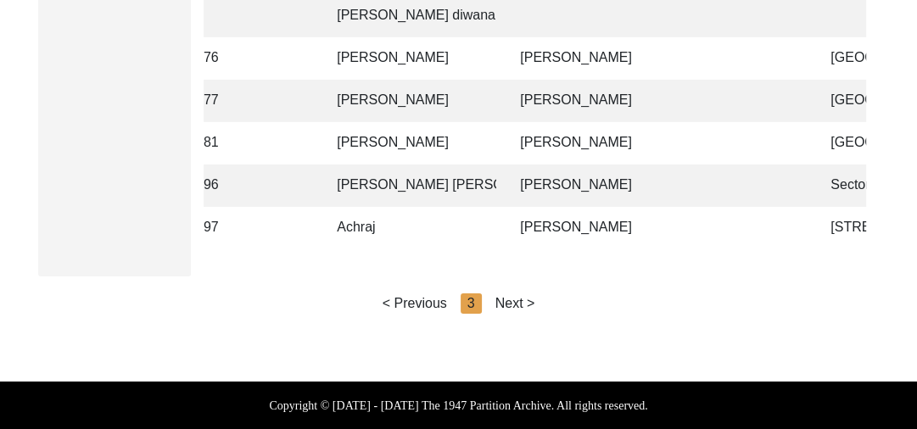
click at [523, 305] on div "Next >" at bounding box center [515, 304] width 40 height 20
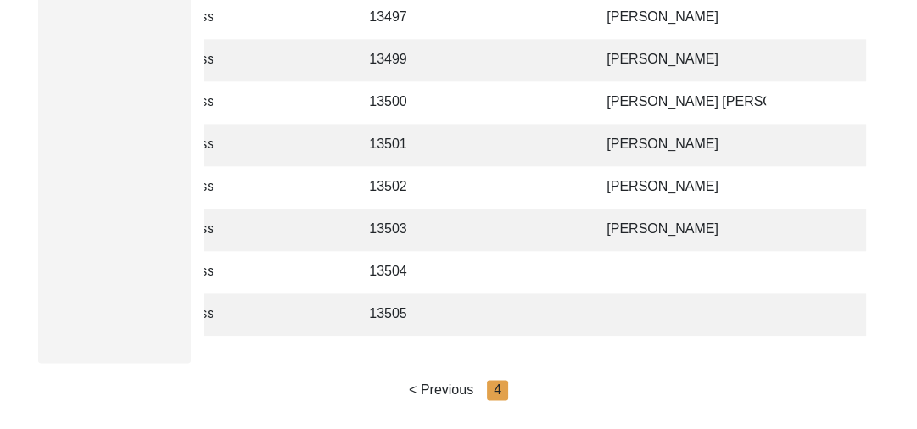
scroll to position [0, 238]
click at [638, 274] on td at bounding box center [686, 272] width 170 height 42
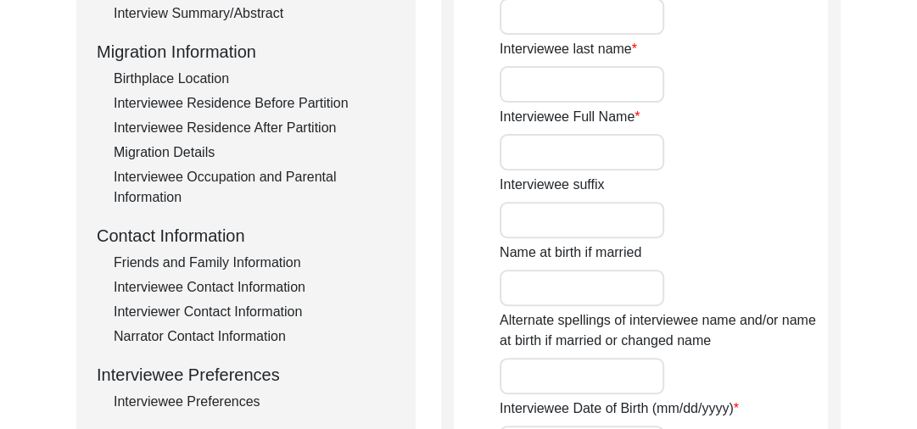
scroll to position [380, 0]
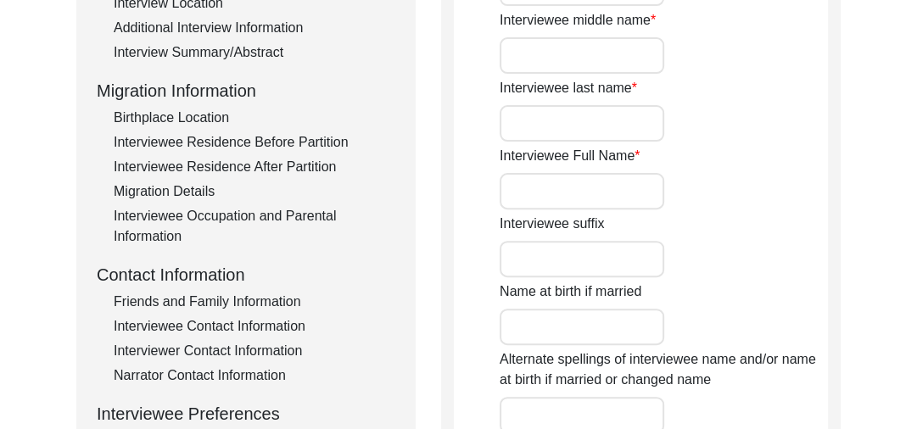
click at [532, 190] on input "Interviewee Full Name" at bounding box center [582, 191] width 165 height 36
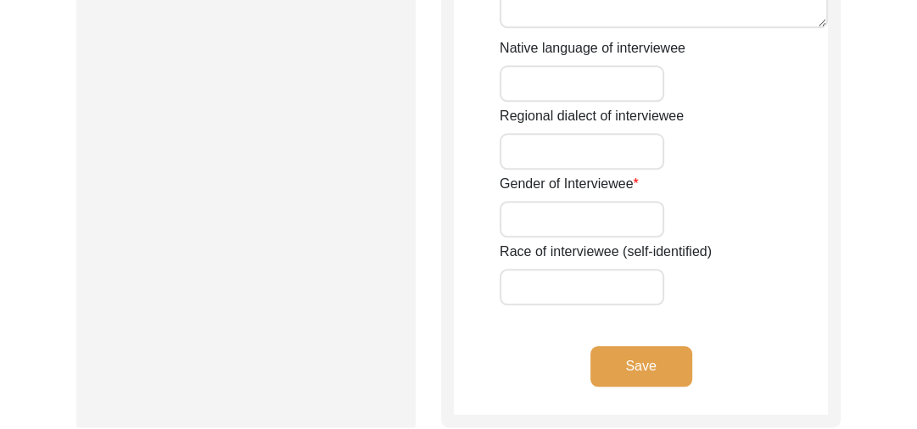
scroll to position [1321, 0]
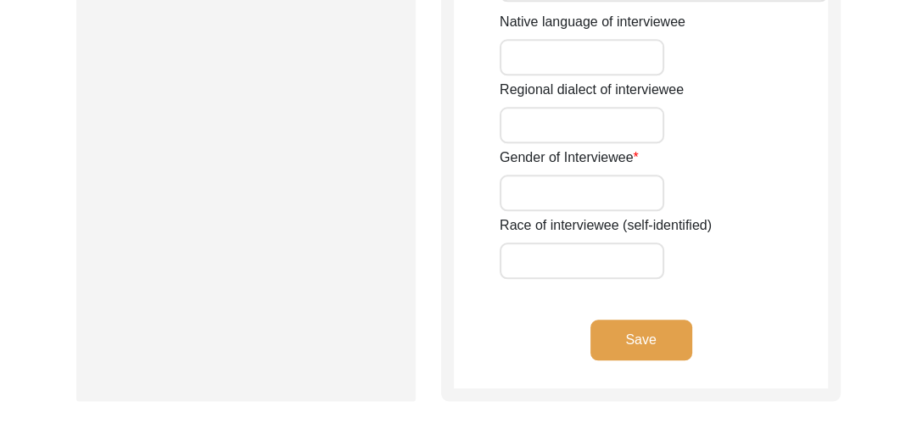
type input "[PERSON_NAME]"
click at [648, 329] on button "Save" at bounding box center [641, 340] width 102 height 41
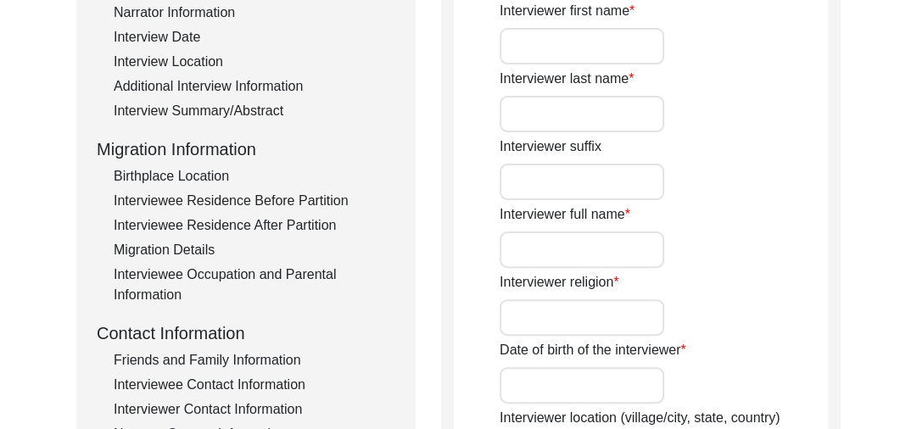
scroll to position [350, 0]
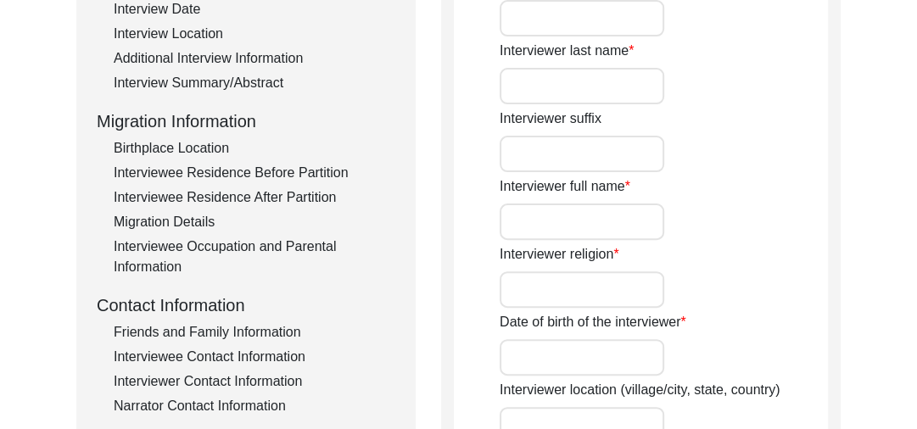
click at [545, 221] on input "Interviewer full name" at bounding box center [582, 222] width 165 height 36
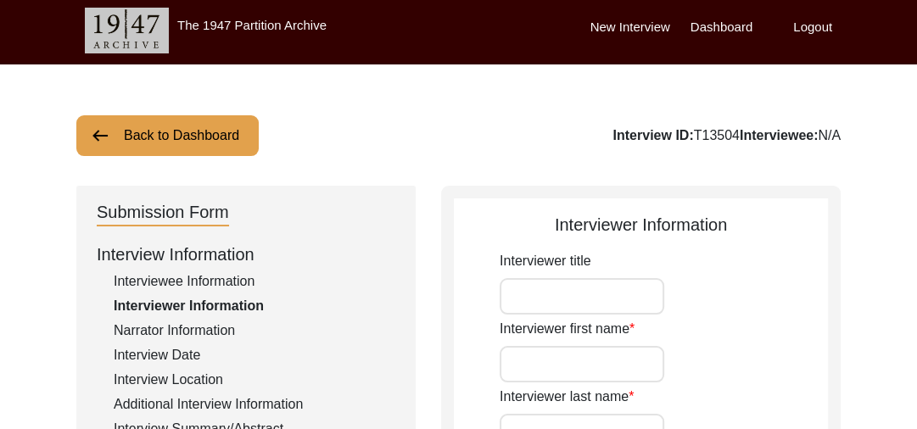
scroll to position [14, 0]
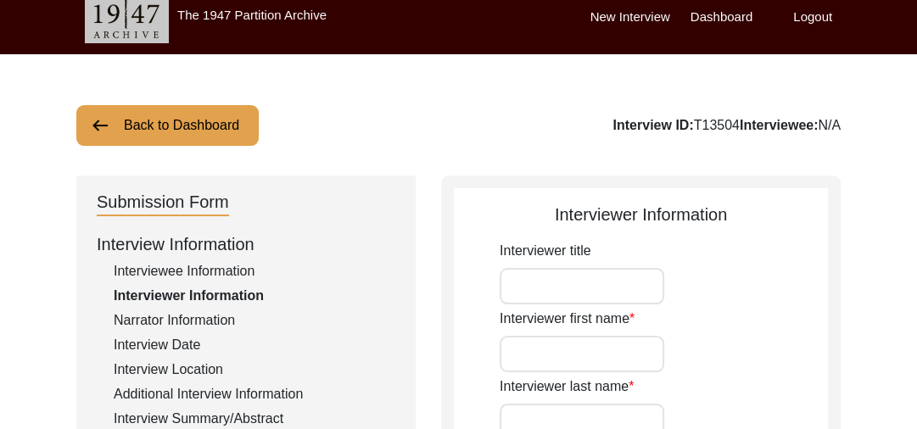
click at [103, 131] on img at bounding box center [100, 125] width 20 height 20
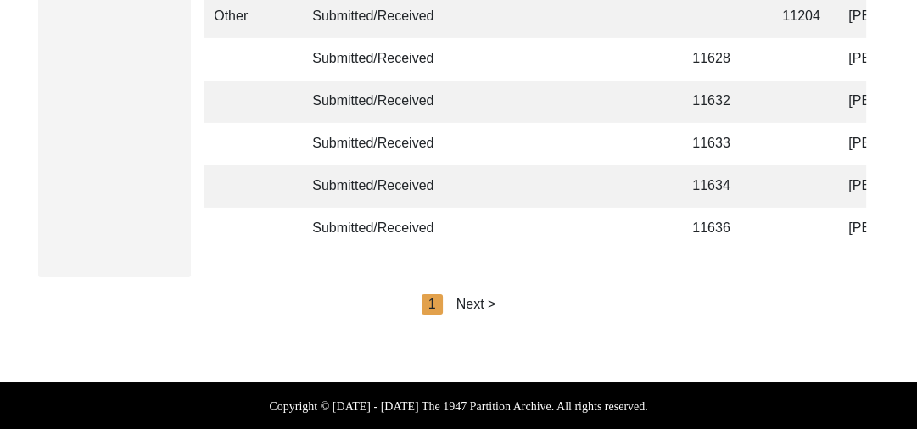
scroll to position [4296, 0]
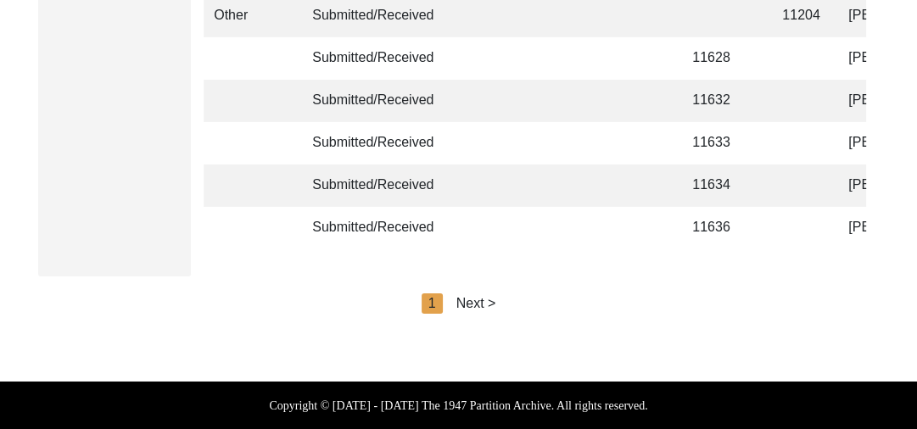
click at [484, 303] on div "Next >" at bounding box center [476, 304] width 40 height 20
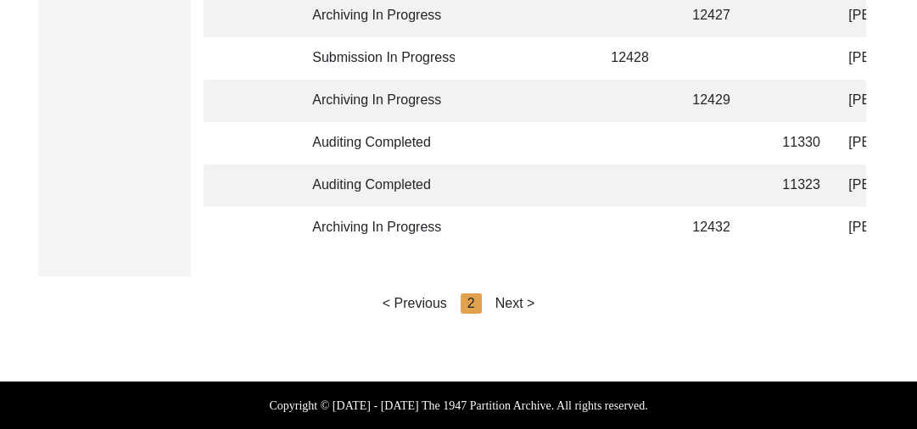
click at [521, 300] on div "Next >" at bounding box center [515, 304] width 40 height 20
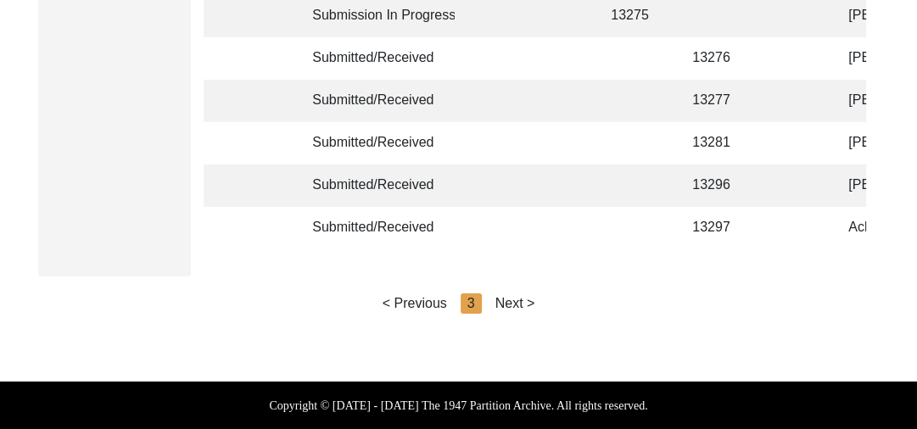
click at [521, 300] on div "Next >" at bounding box center [515, 304] width 40 height 20
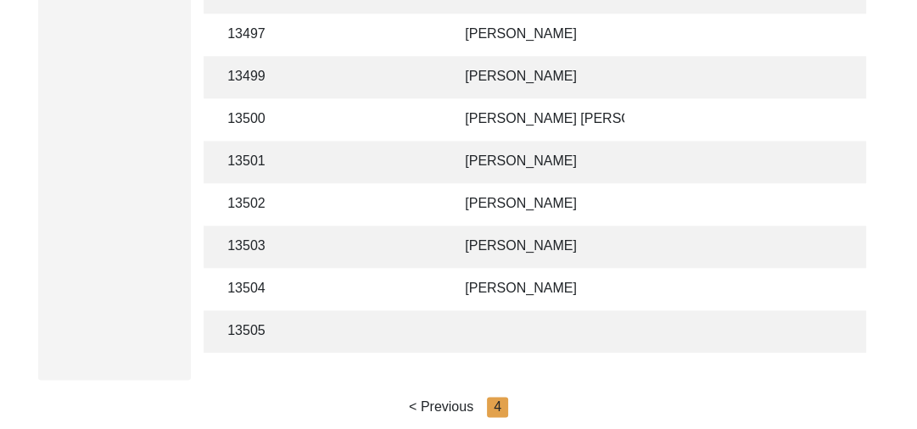
scroll to position [1318, 0]
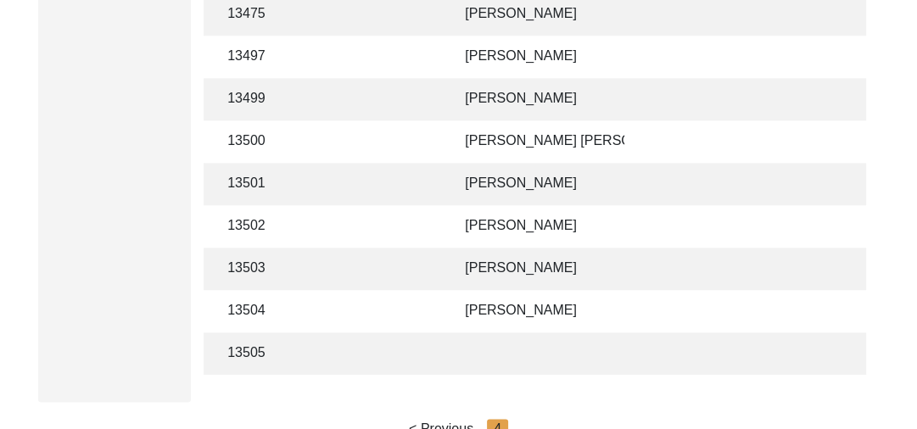
click at [506, 92] on td "[PERSON_NAME]" at bounding box center [540, 99] width 170 height 42
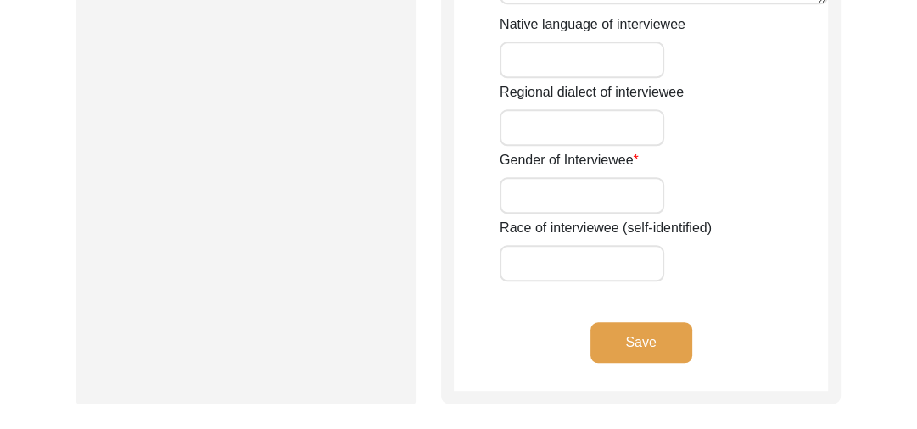
type input "[PERSON_NAME]"
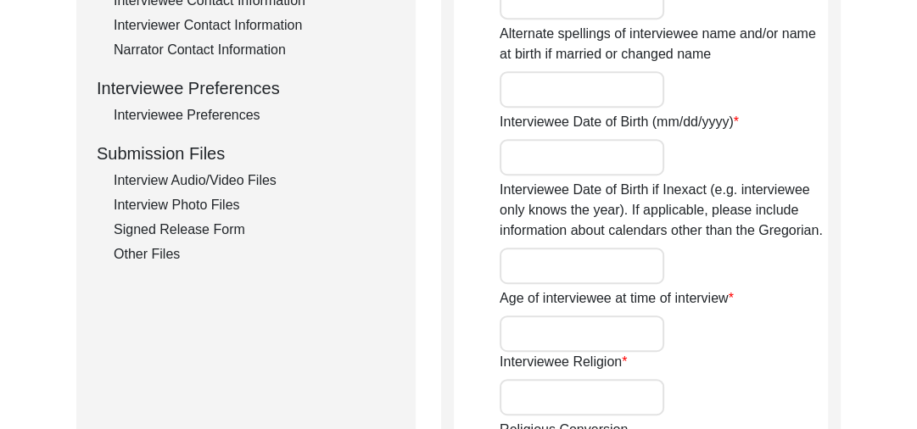
scroll to position [702, 0]
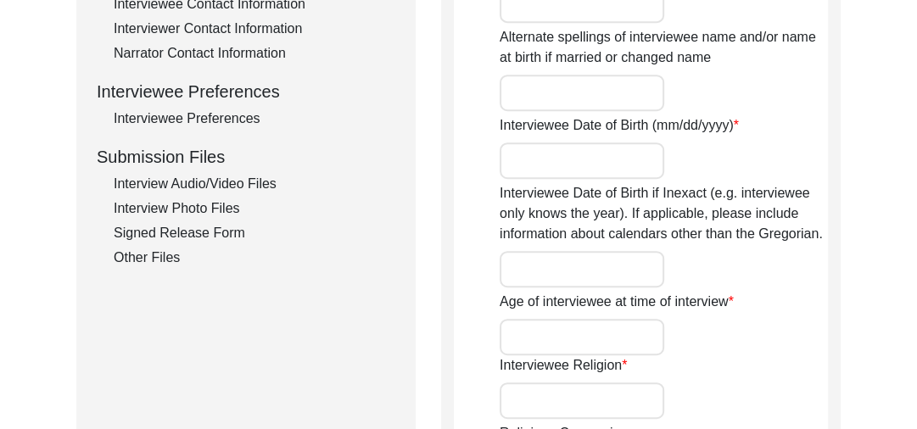
click at [215, 183] on div "Interview Audio/Video Files" at bounding box center [255, 184] width 282 height 20
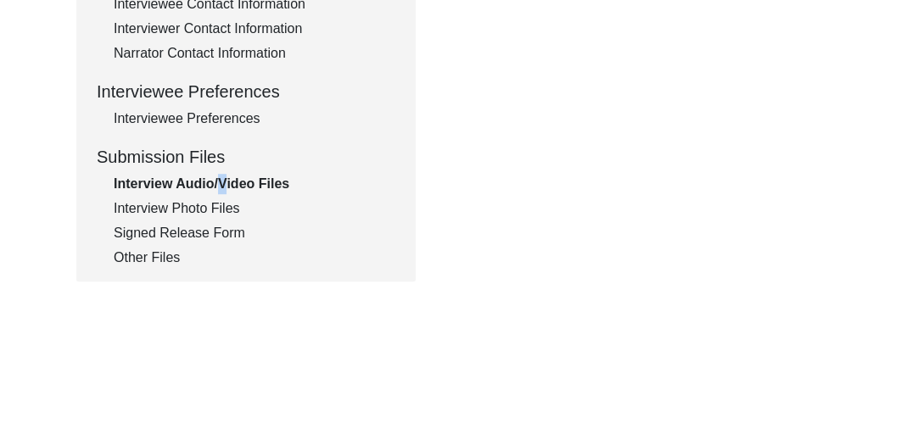
click at [215, 183] on div "Interview Audio/Video Files" at bounding box center [255, 184] width 282 height 20
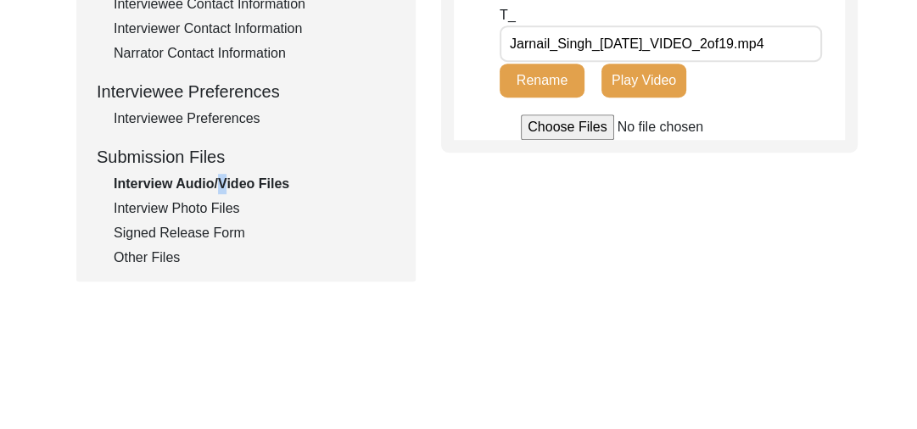
click at [542, 140] on input "file" at bounding box center [649, 127] width 257 height 25
type input "C:\fakepath\Jarnail_Singh_[DATE]_VIDEO_3of19.mp4"
